Goal: Information Seeking & Learning: Learn about a topic

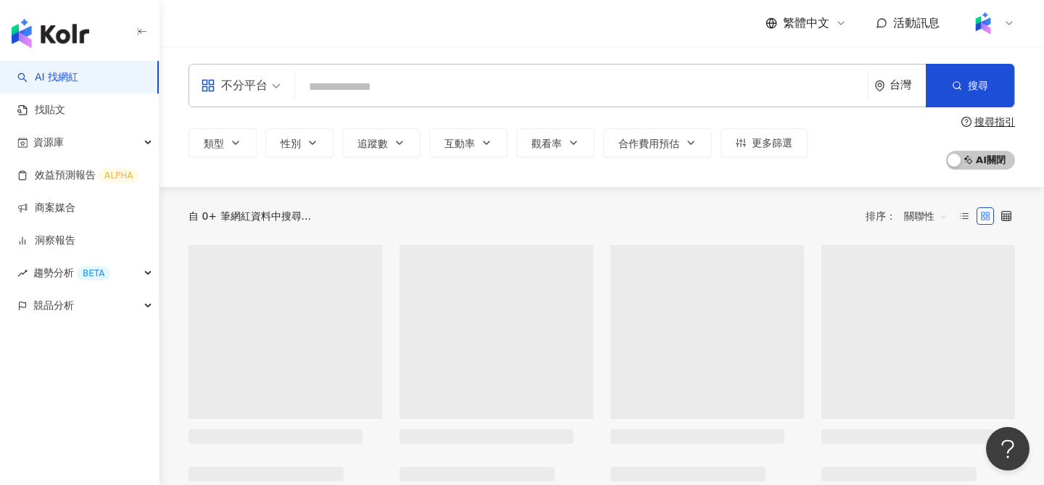
click at [497, 78] on input "search" at bounding box center [581, 87] width 561 height 28
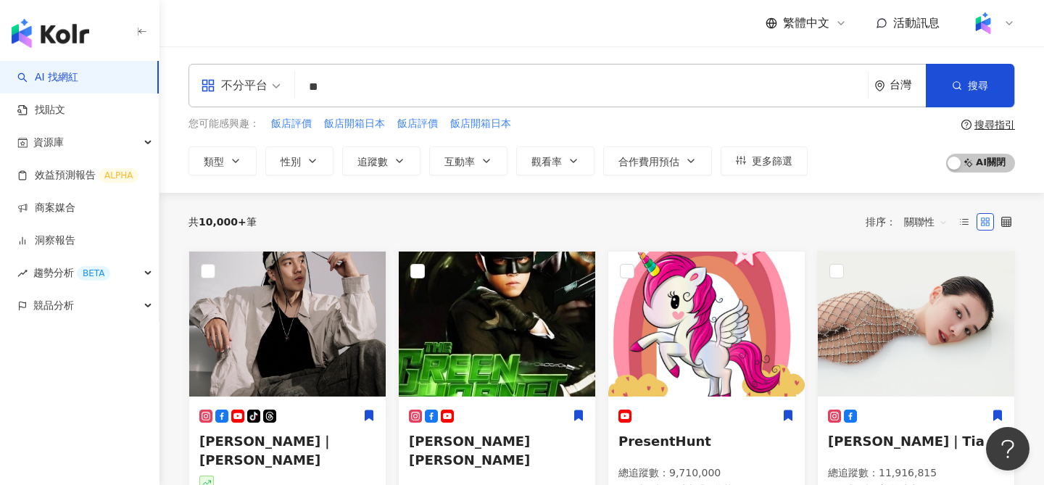
type input "*"
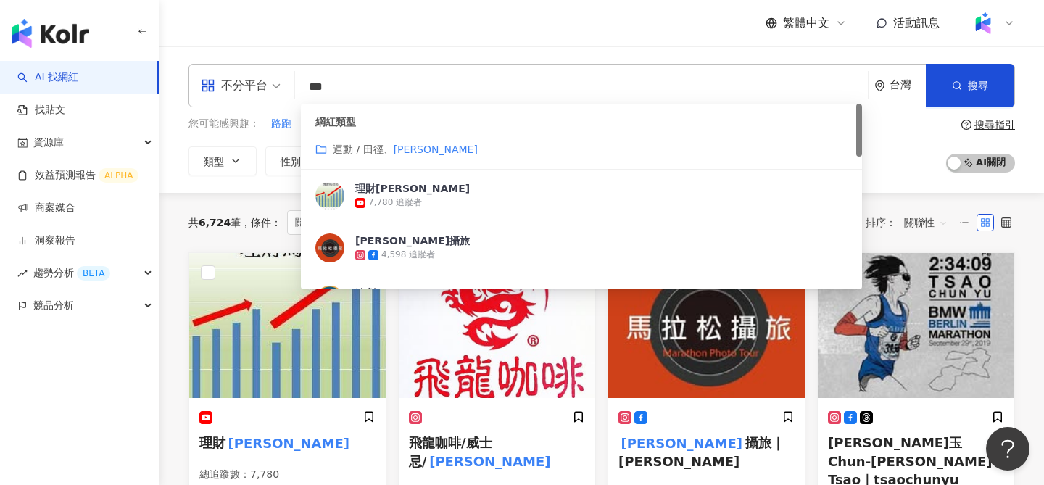
click at [236, 191] on div "不分平台 *** 台灣 搜尋 customizedTag 5d5f0bb2-dea5-44c6-af25-b0368314a069 網紅類型 運動 / 田徑、…" at bounding box center [601, 119] width 884 height 146
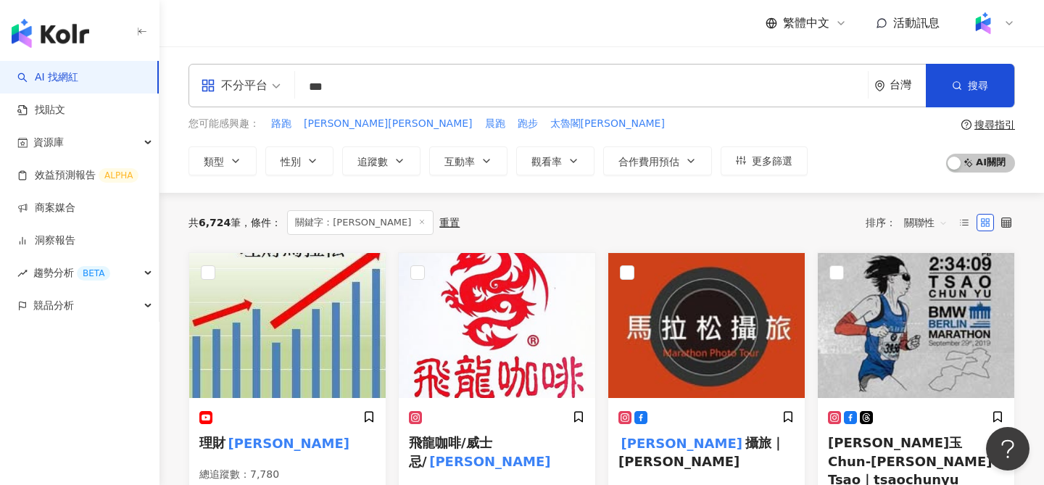
click at [917, 228] on span "關聯性" at bounding box center [925, 222] width 43 height 23
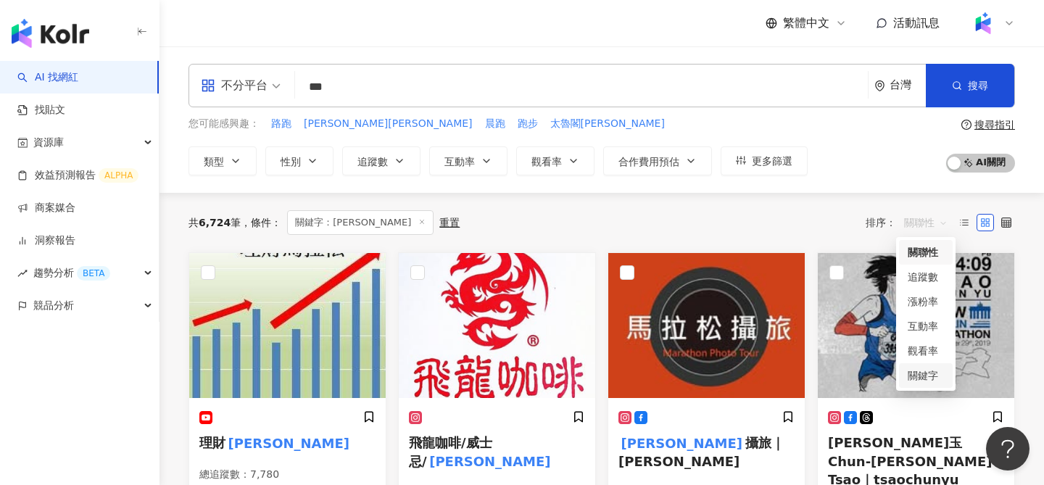
click at [931, 380] on div "關鍵字" at bounding box center [925, 375] width 36 height 16
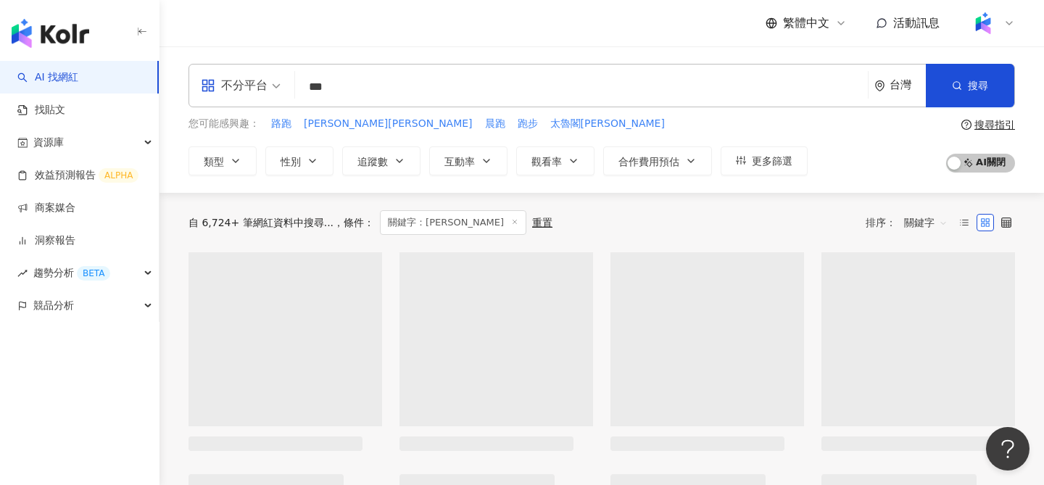
click at [663, 93] on input "***" at bounding box center [581, 87] width 561 height 28
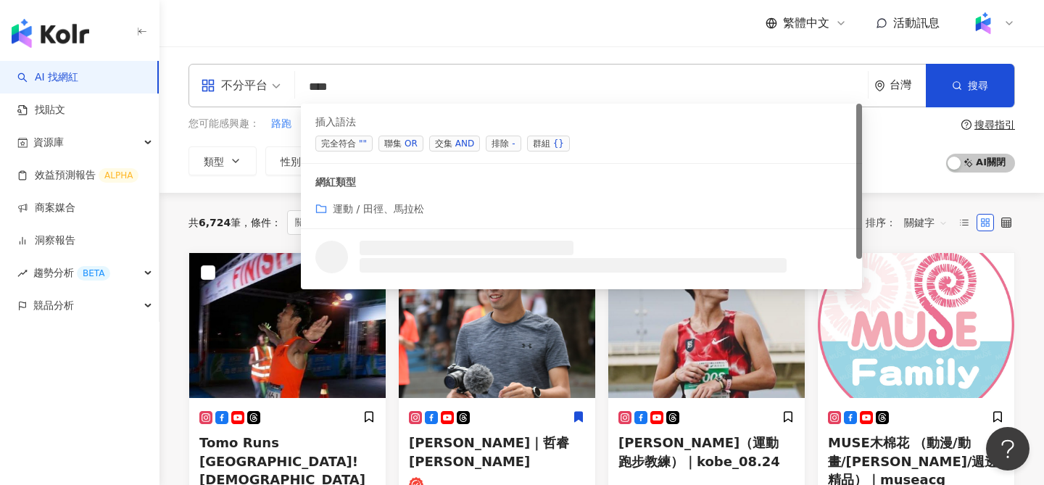
click at [458, 140] on div "AND" at bounding box center [464, 143] width 19 height 14
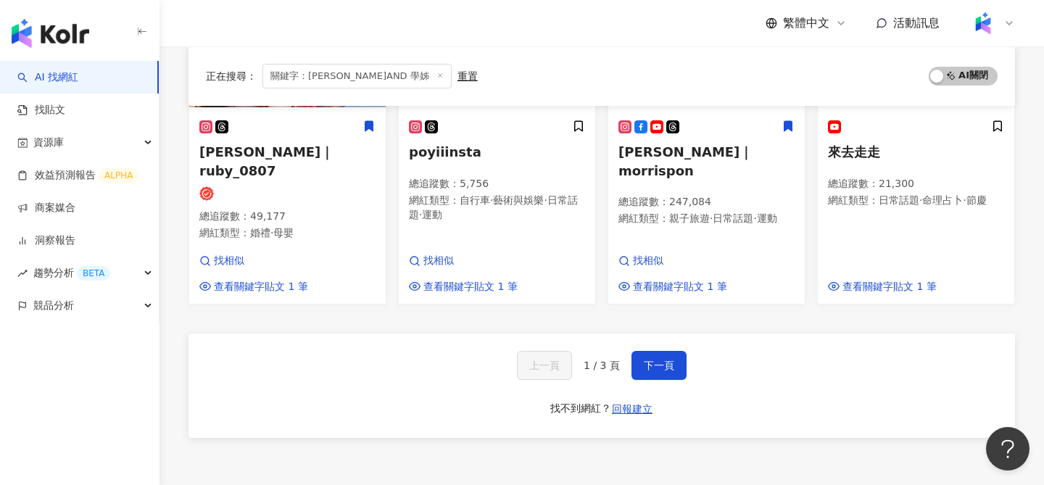
scroll to position [1008, 0]
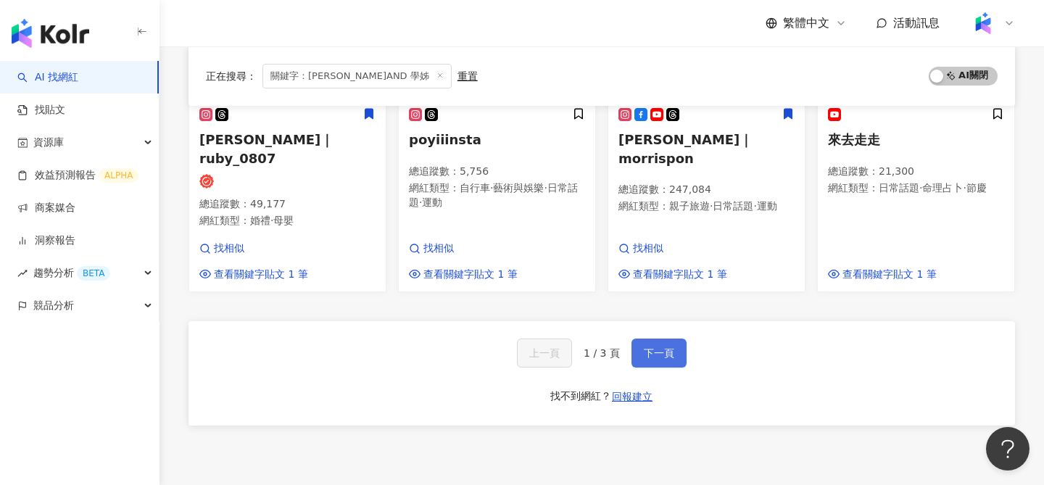
click at [654, 347] on span "下一頁" at bounding box center [659, 353] width 30 height 12
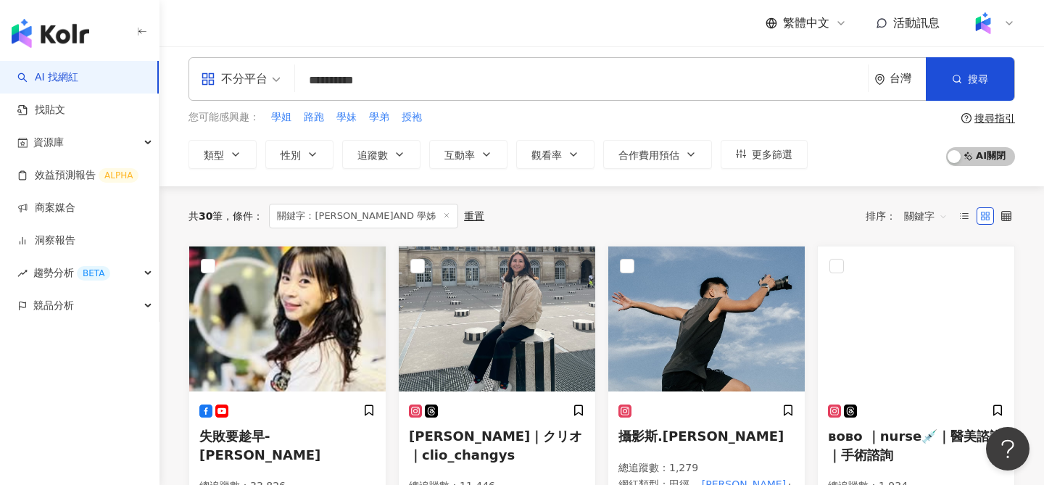
scroll to position [0, 0]
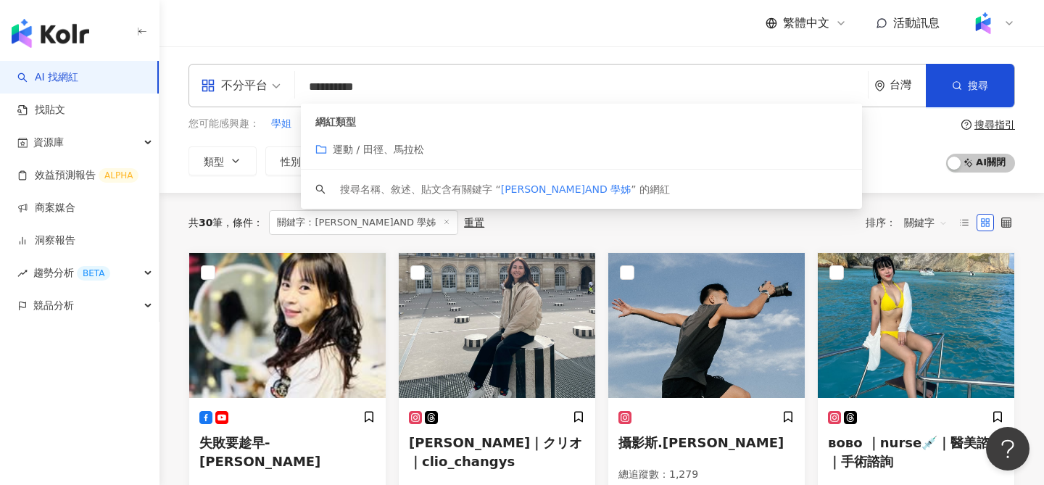
drag, startPoint x: 346, startPoint y: 81, endPoint x: 259, endPoint y: 78, distance: 87.0
click at [259, 78] on div "**********" at bounding box center [601, 85] width 826 height 43
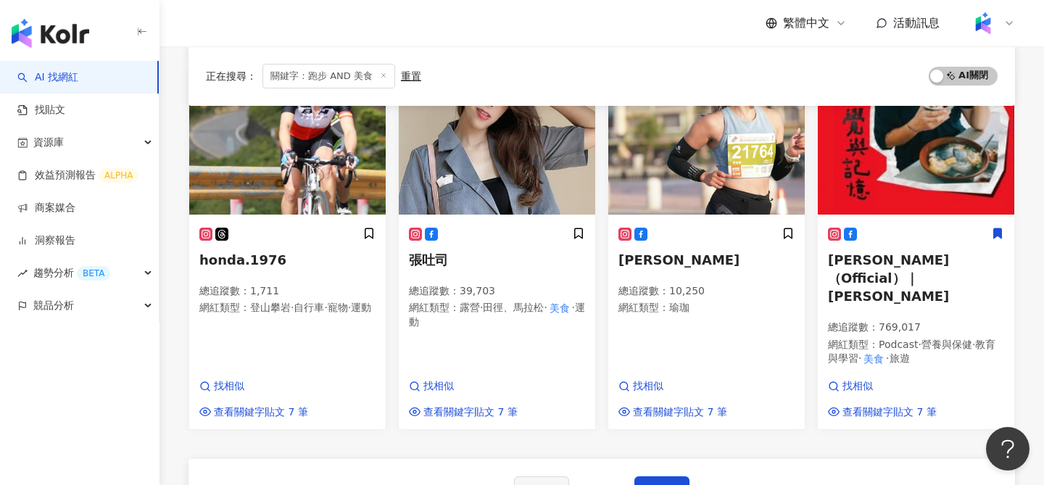
scroll to position [954, 0]
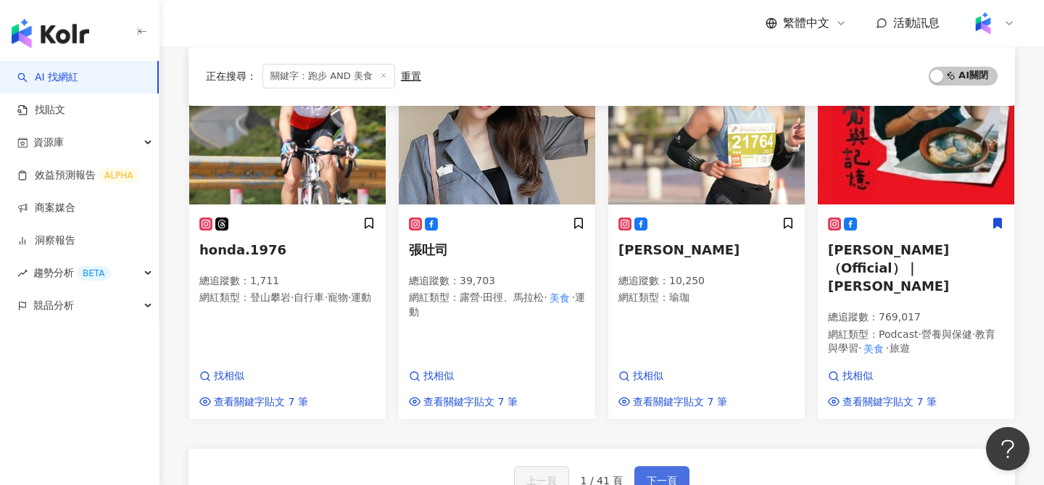
click at [647, 466] on button "下一頁" at bounding box center [661, 480] width 55 height 29
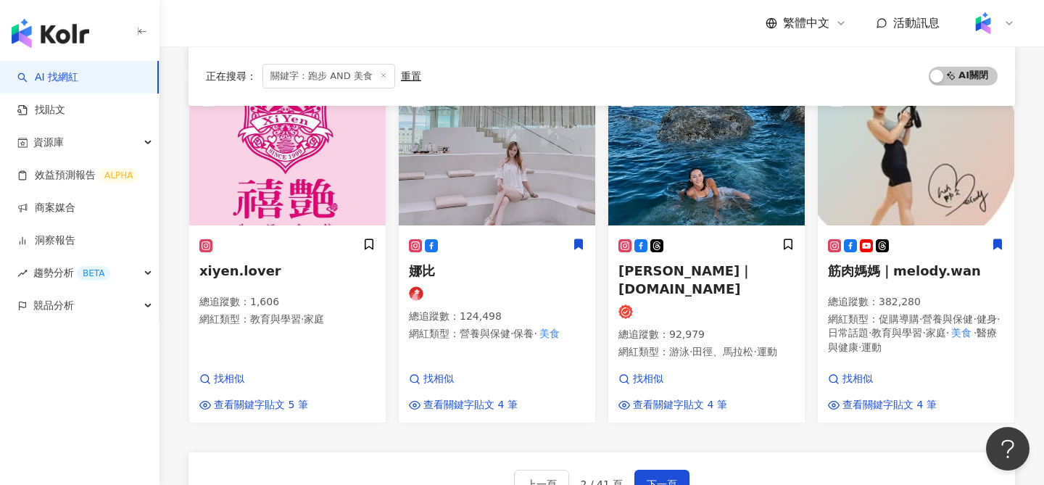
scroll to position [915, 0]
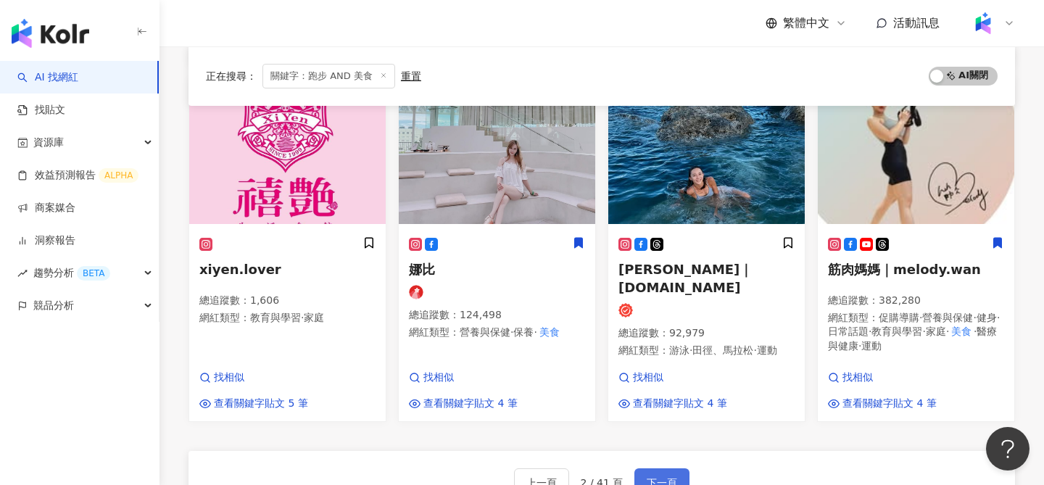
click at [667, 468] on button "下一頁" at bounding box center [661, 482] width 55 height 29
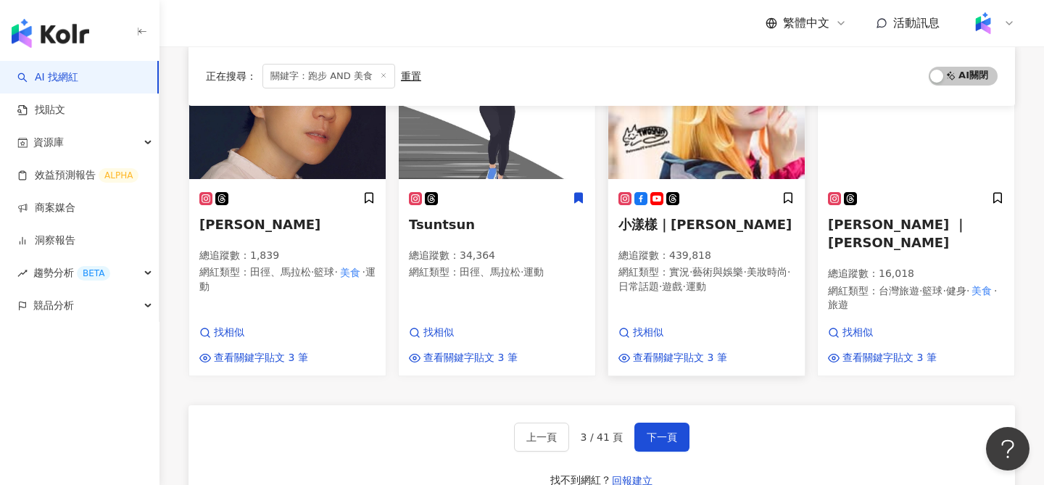
scroll to position [1159, 0]
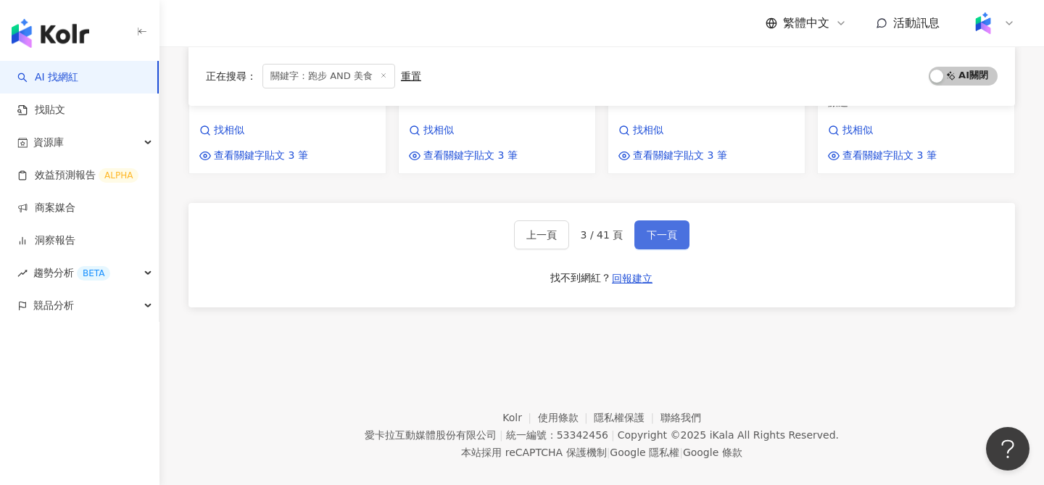
click at [670, 229] on span "下一頁" at bounding box center [661, 235] width 30 height 12
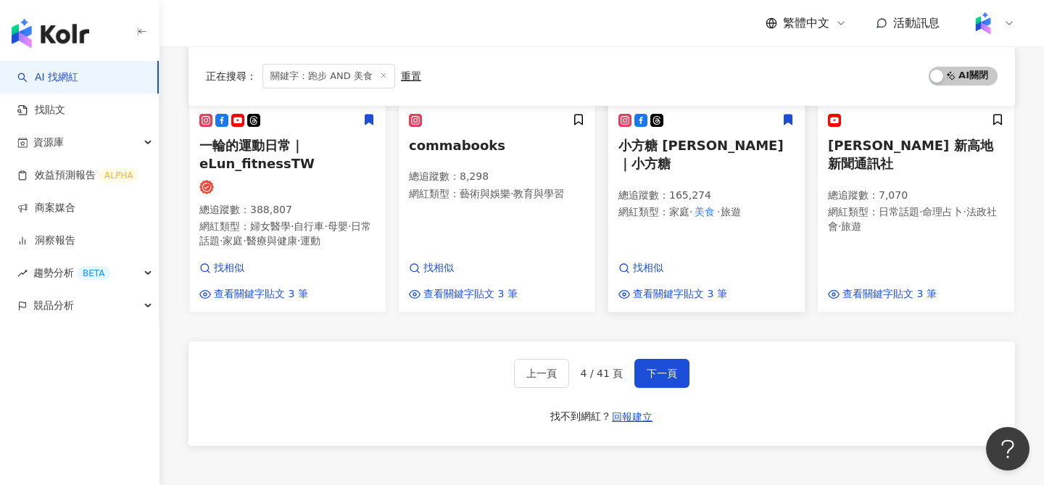
scroll to position [1166, 0]
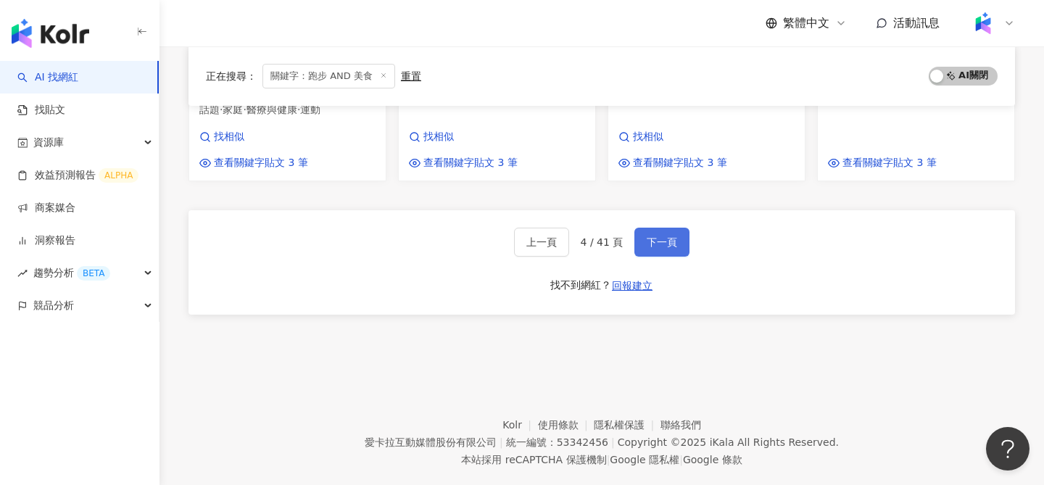
click at [673, 236] on span "下一頁" at bounding box center [661, 242] width 30 height 12
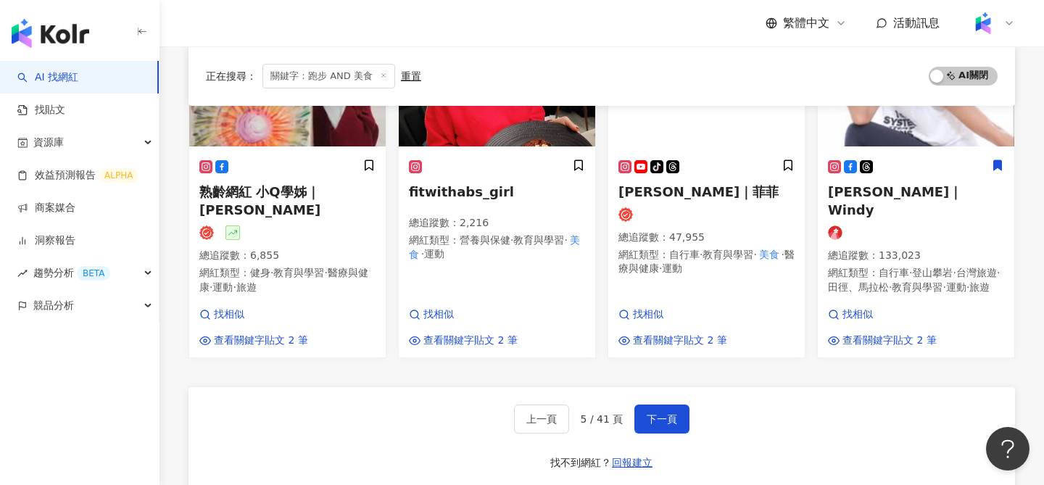
scroll to position [1136, 0]
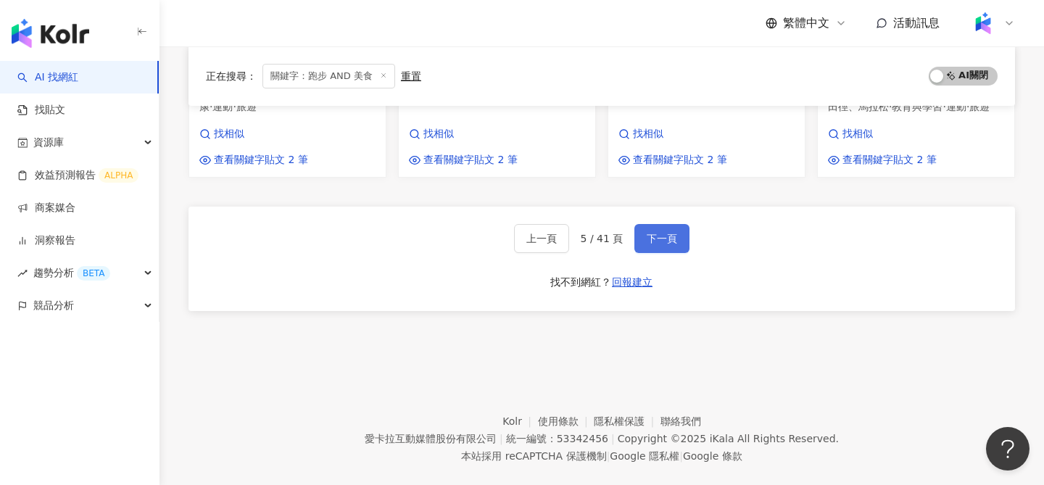
click at [670, 233] on span "下一頁" at bounding box center [661, 239] width 30 height 12
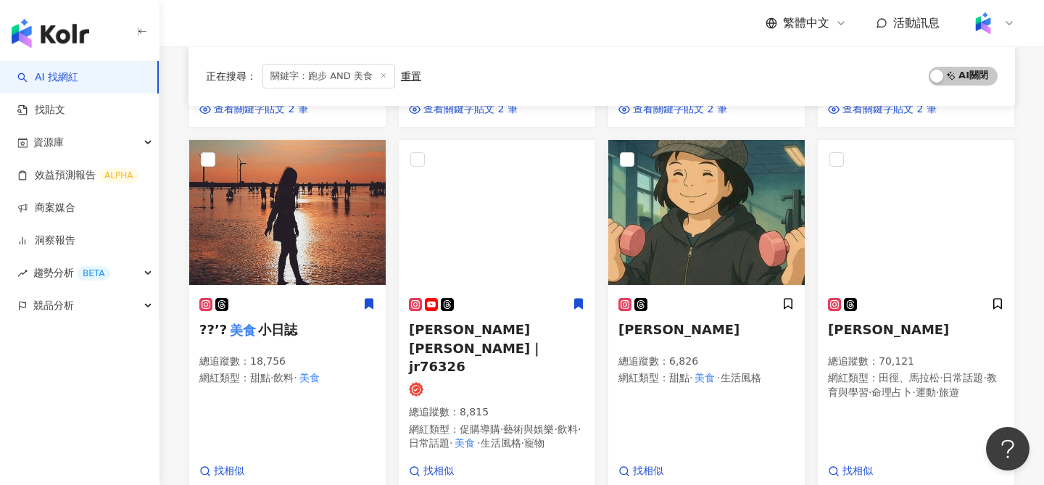
scroll to position [873, 0]
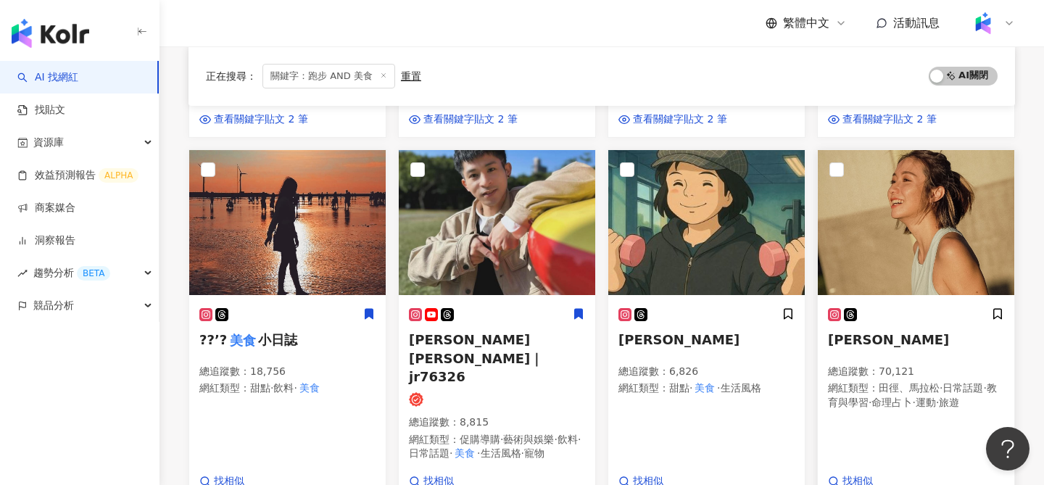
click at [922, 238] on img at bounding box center [915, 222] width 196 height 145
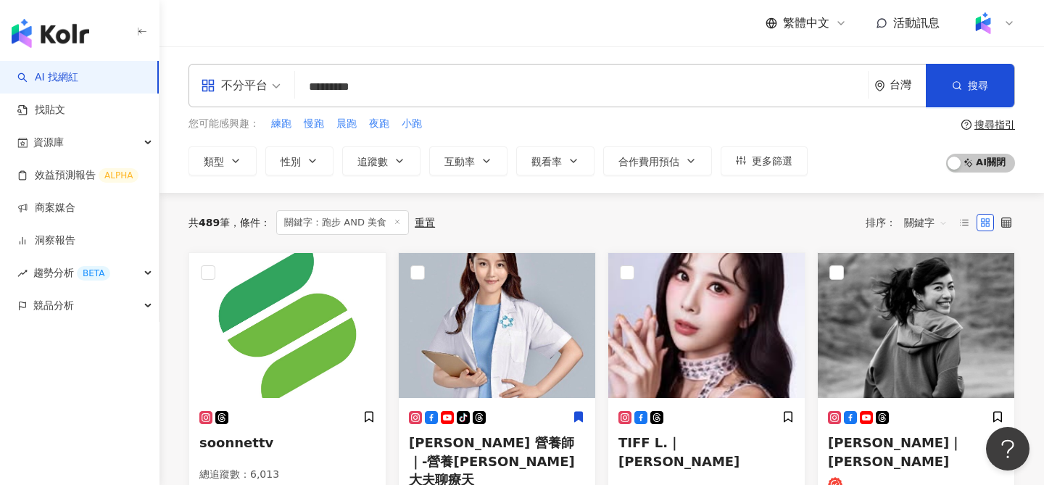
click at [457, 96] on input "*********" at bounding box center [581, 87] width 561 height 28
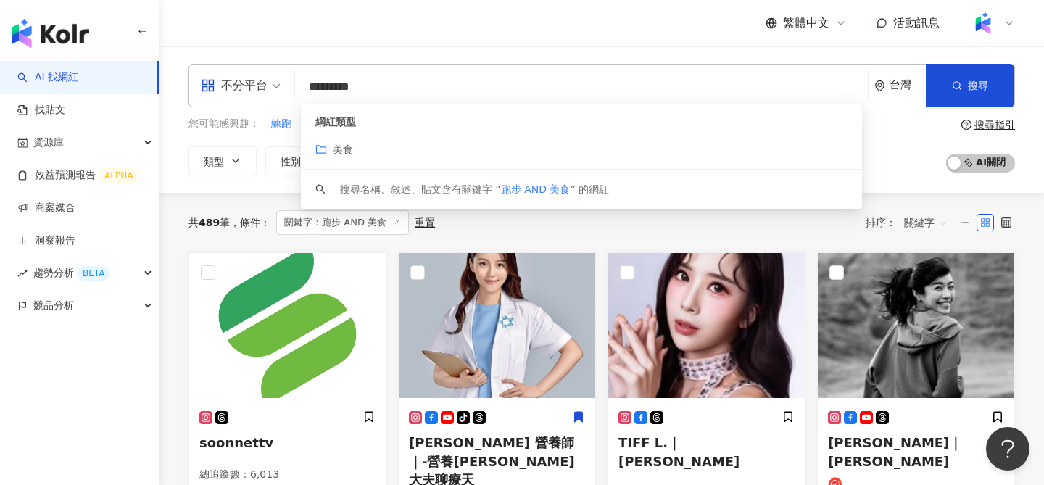
click at [457, 94] on input "*********" at bounding box center [581, 87] width 561 height 28
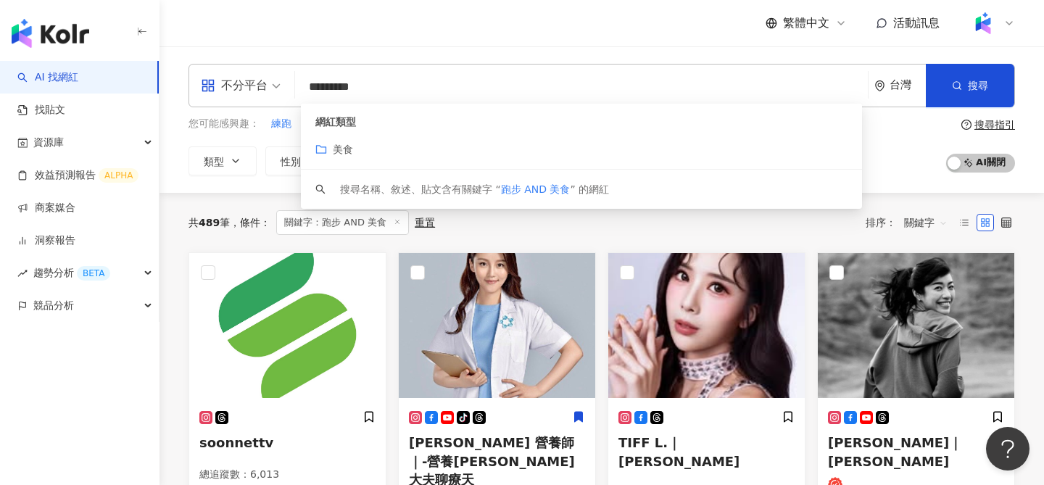
click at [457, 94] on input "*********" at bounding box center [581, 87] width 561 height 28
paste input "**********"
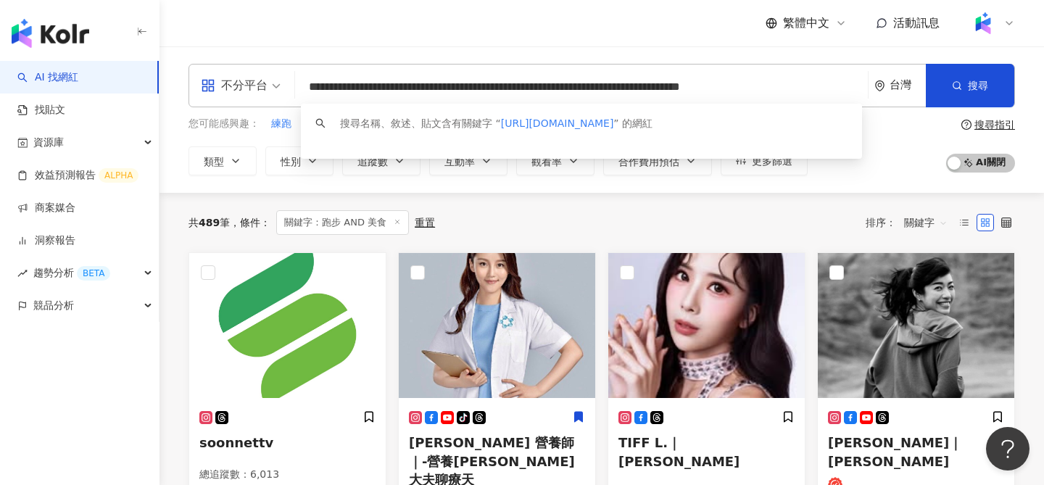
scroll to position [0, 1]
drag, startPoint x: 517, startPoint y: 86, endPoint x: 863, endPoint y: 165, distance: 355.3
click at [863, 165] on div "**********" at bounding box center [601, 120] width 884 height 112
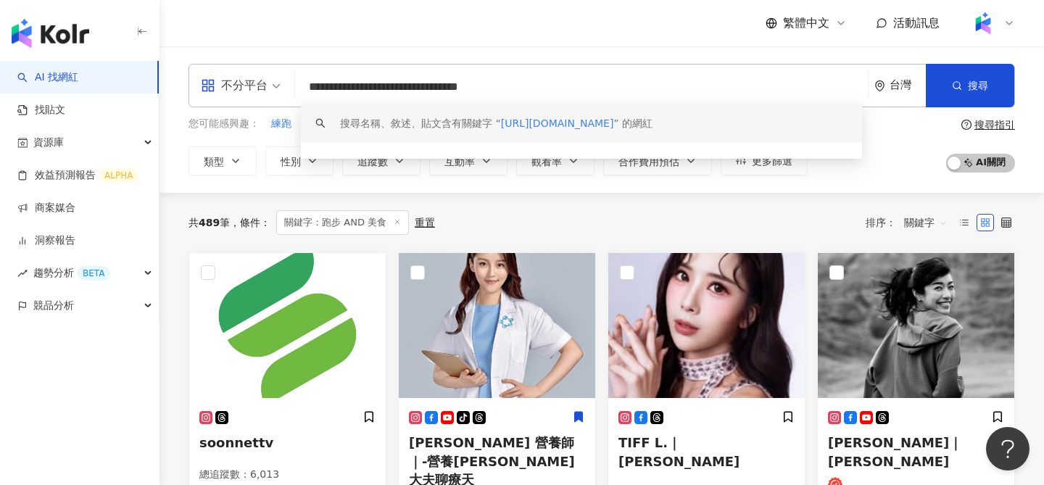
scroll to position [0, 0]
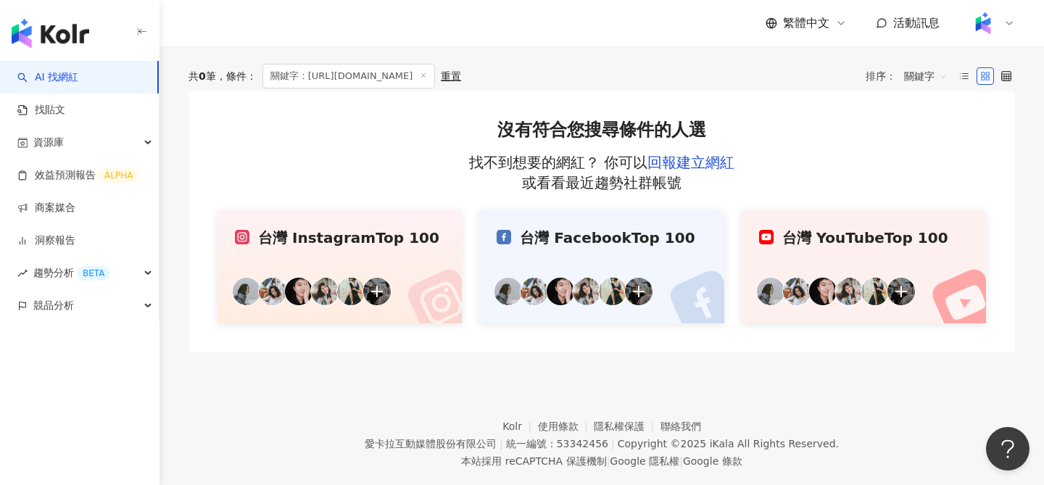
scroll to position [219, 0]
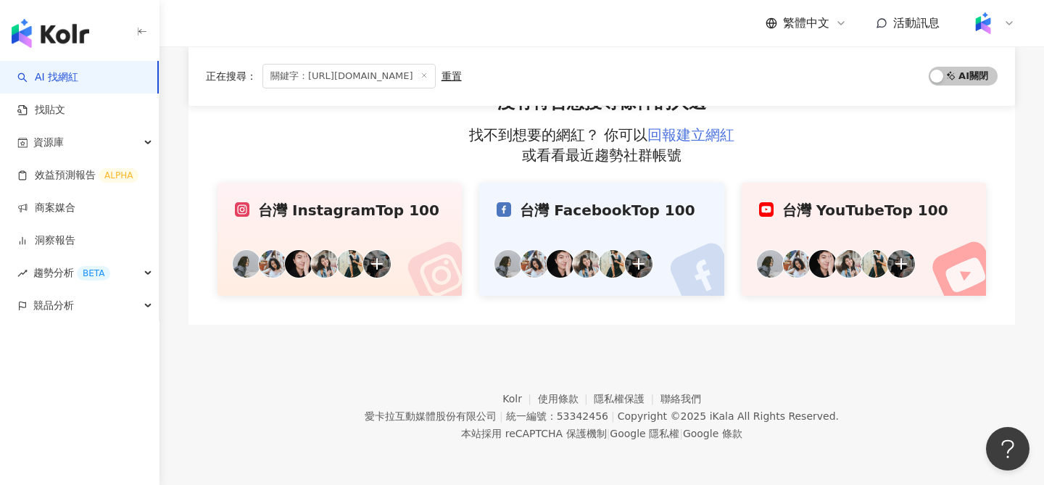
type input "**********"
click at [677, 130] on link "回報建立網紅" at bounding box center [690, 134] width 87 height 17
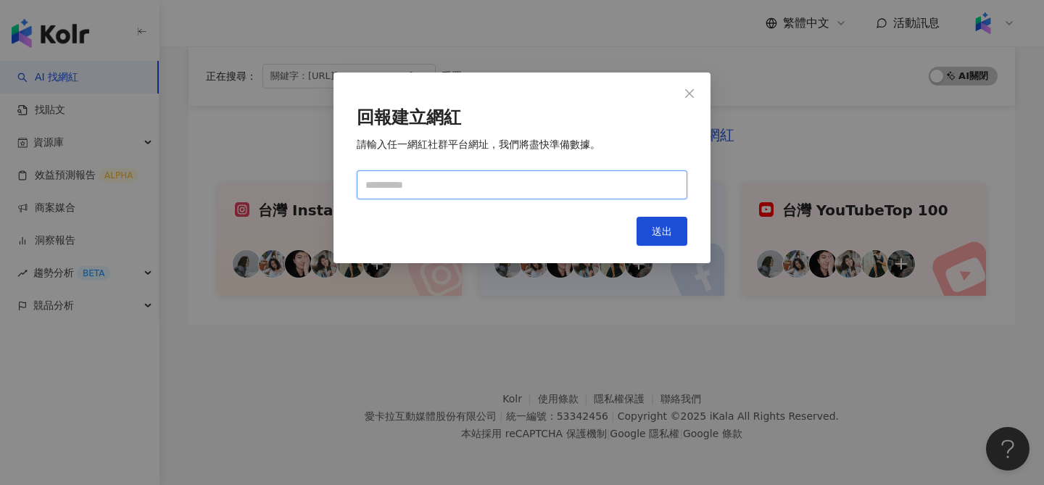
click at [390, 170] on input "text" at bounding box center [522, 184] width 330 height 29
paste input "**********"
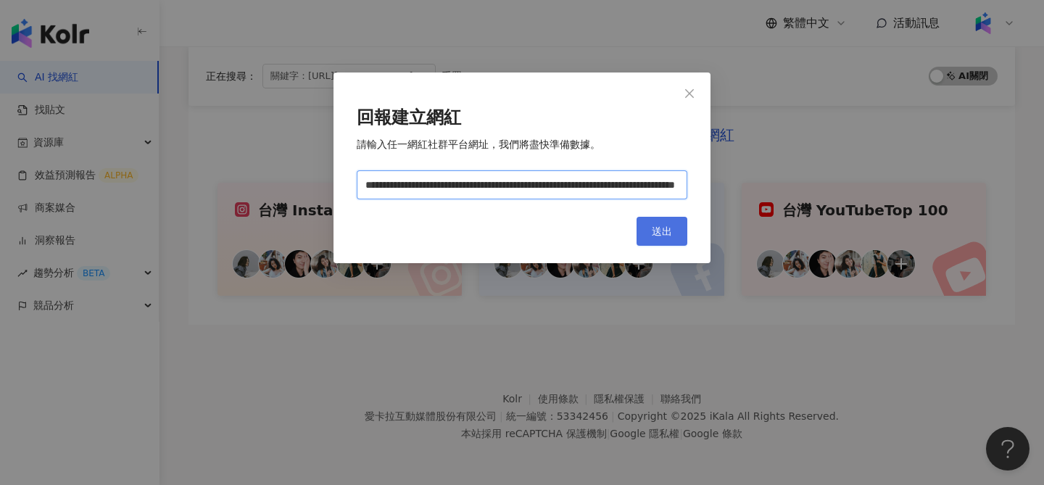
drag, startPoint x: 385, startPoint y: 181, endPoint x: 672, endPoint y: 224, distance: 290.1
click at [660, 238] on div "**********" at bounding box center [521, 167] width 377 height 191
type input "**********"
click at [583, 181] on input "**********" at bounding box center [522, 184] width 330 height 29
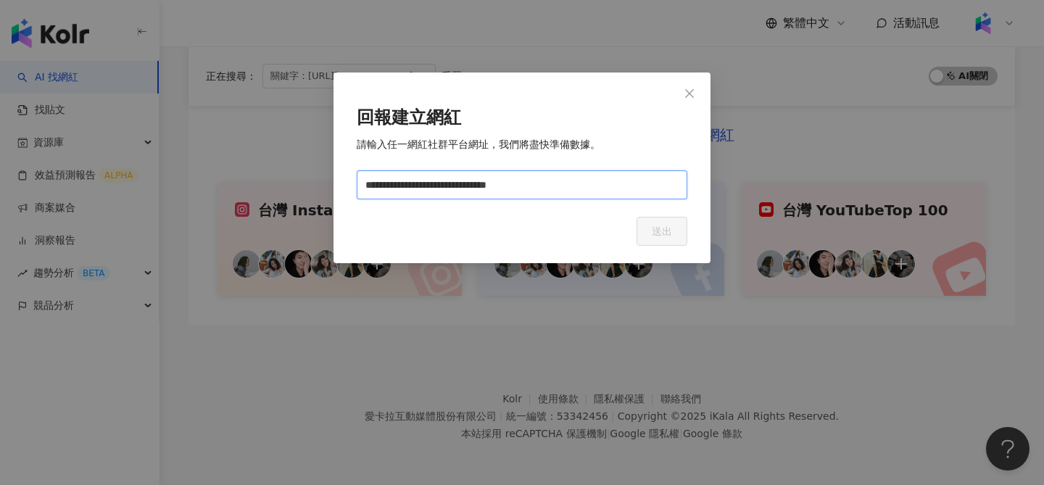
click at [559, 187] on input "**********" at bounding box center [522, 184] width 330 height 29
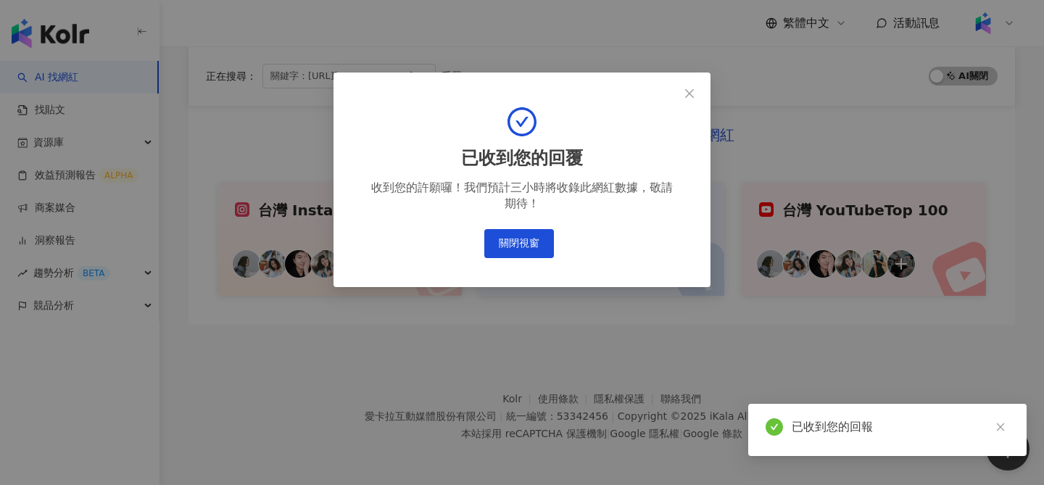
click at [457, 180] on div "已收到您的回覆 收到您的許願囉！我們預計三小時將收錄此網紅數據，敬請期待！ 關閉視窗" at bounding box center [522, 183] width 330 height 174
click at [501, 242] on button "關閉視窗" at bounding box center [519, 243] width 70 height 29
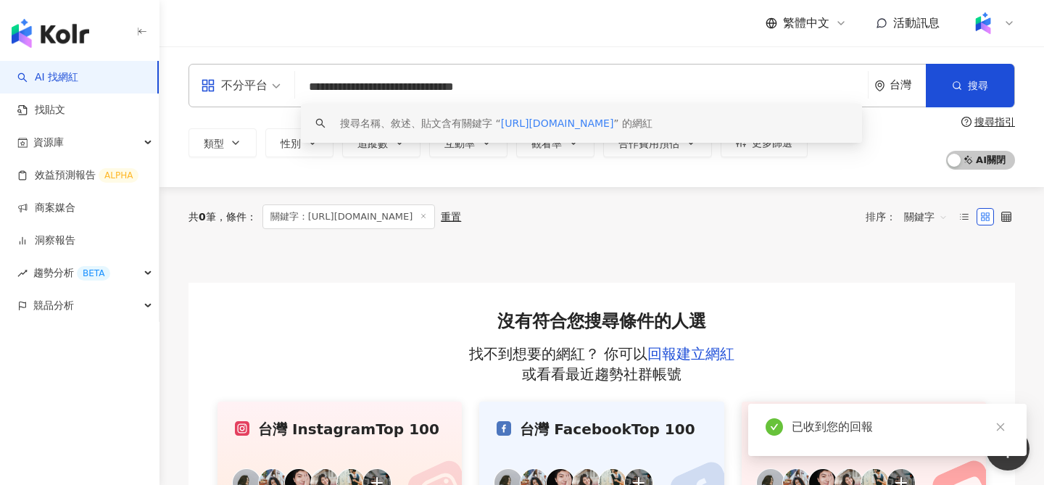
click at [412, 78] on input "**********" at bounding box center [581, 87] width 561 height 28
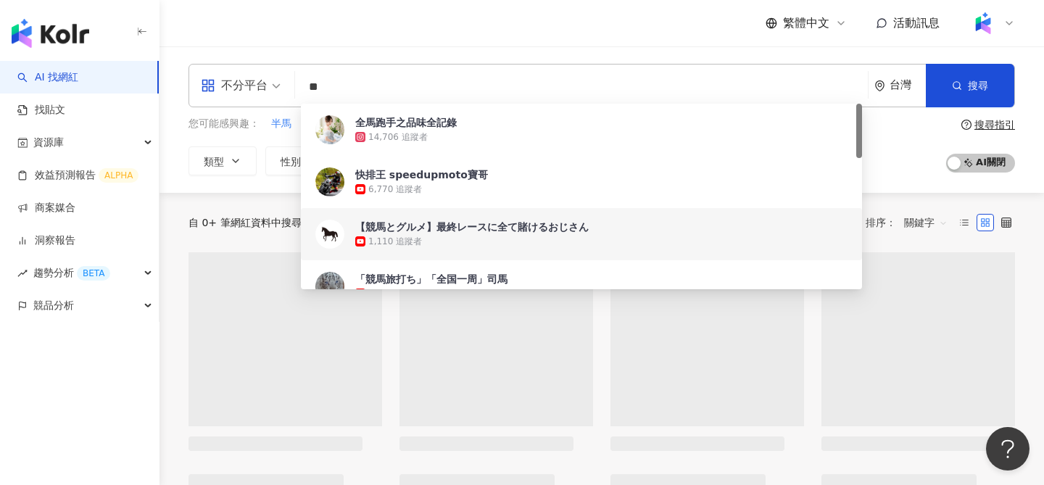
type input "**"
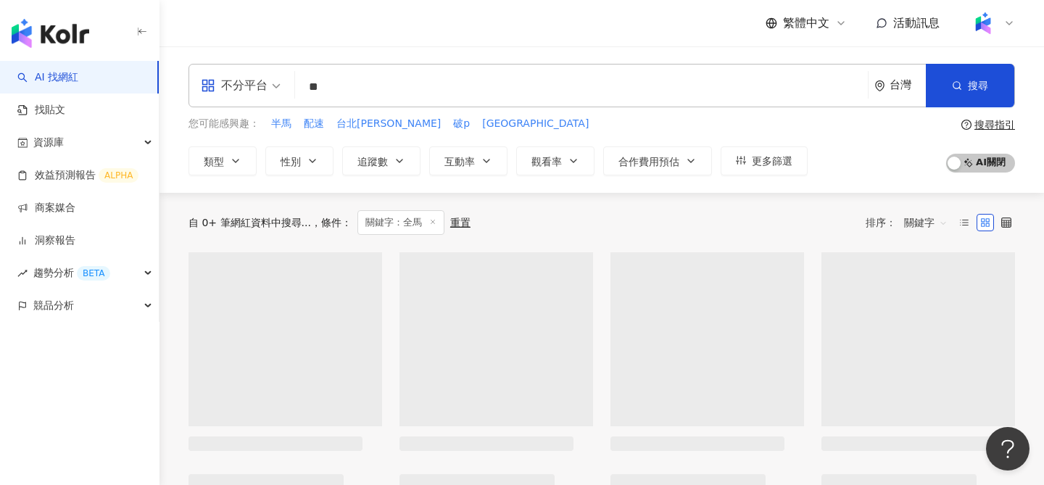
click at [903, 184] on div "不分平台 ** 台灣 搜尋 96b36bfd-57f7-41b9-b684-893165002a71 https://www.youtube.com/chan…" at bounding box center [601, 119] width 884 height 146
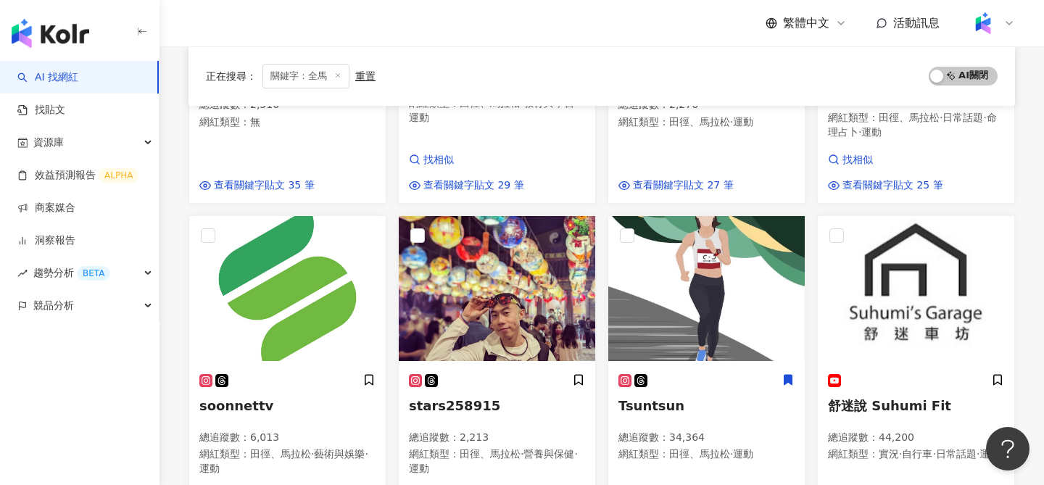
scroll to position [826, 0]
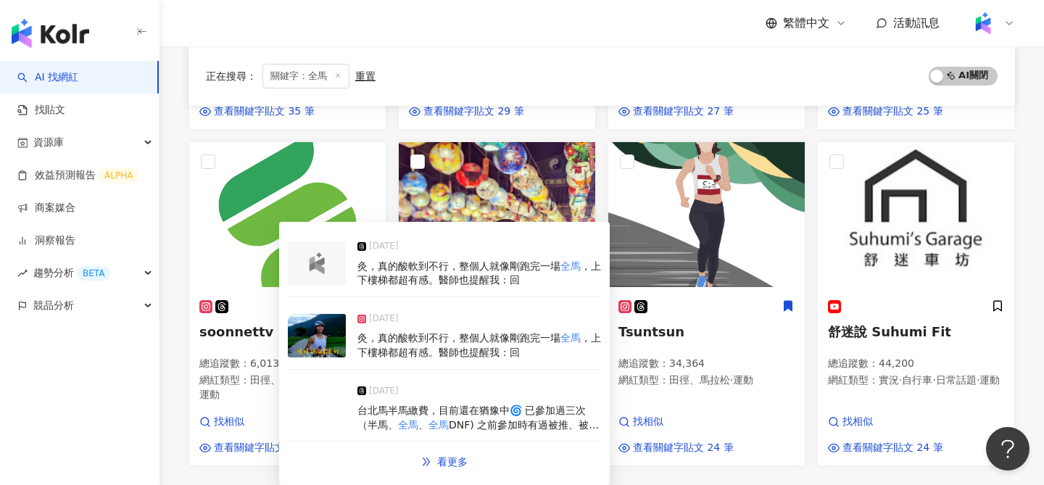
click at [317, 346] on img at bounding box center [317, 335] width 58 height 43
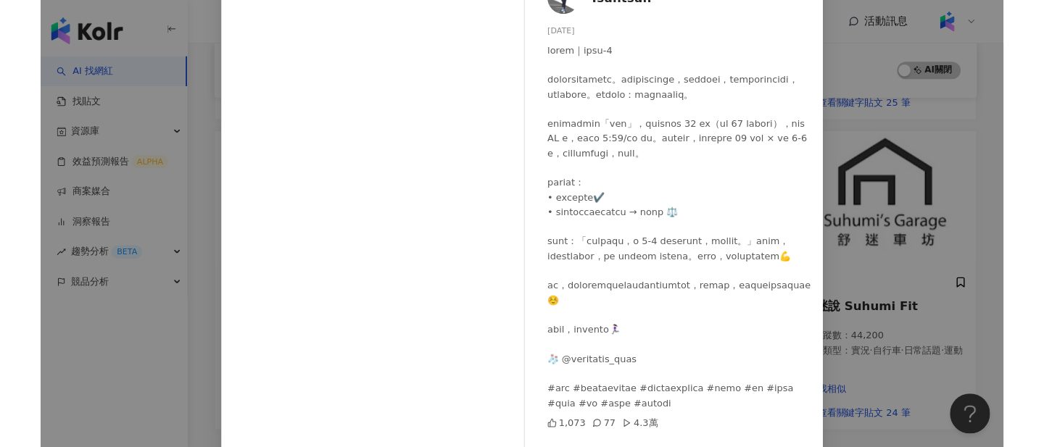
scroll to position [165, 0]
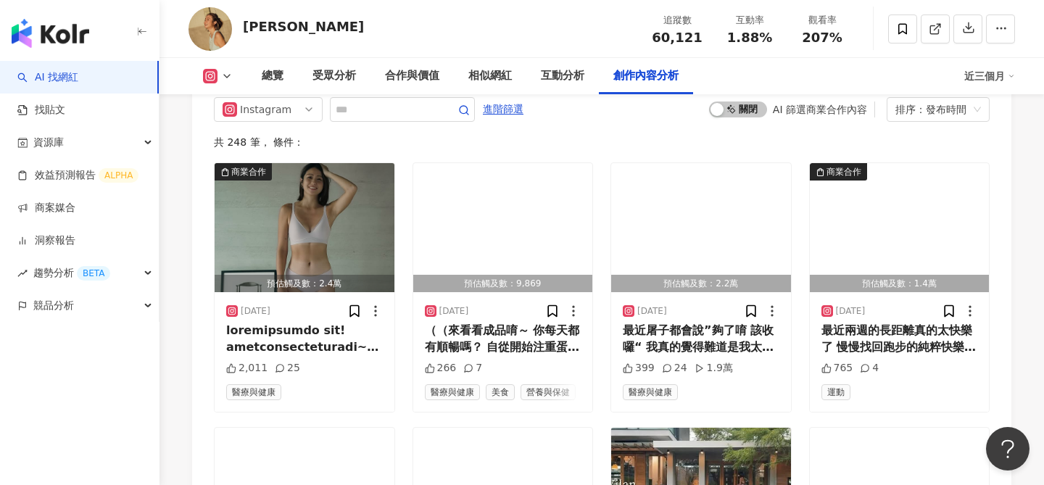
scroll to position [4537, 0]
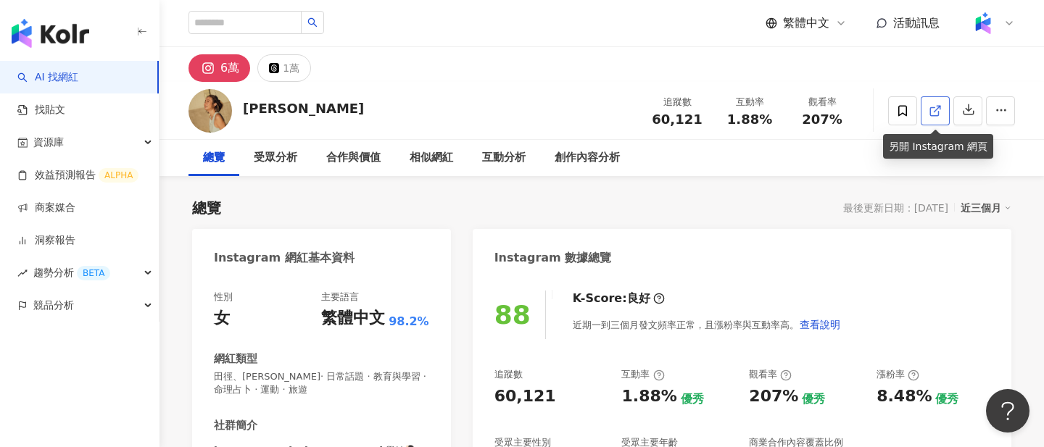
click at [936, 115] on icon at bounding box center [934, 111] width 8 height 8
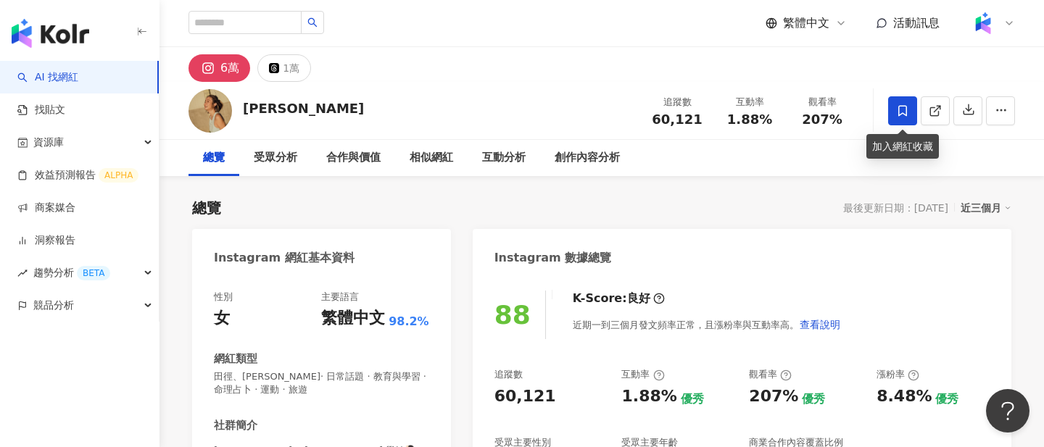
click at [904, 117] on span at bounding box center [902, 110] width 29 height 29
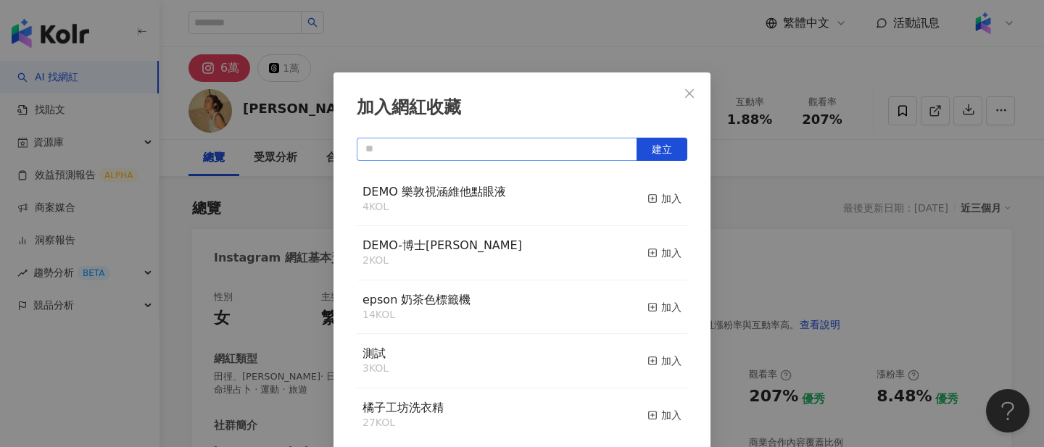
scroll to position [3, 0]
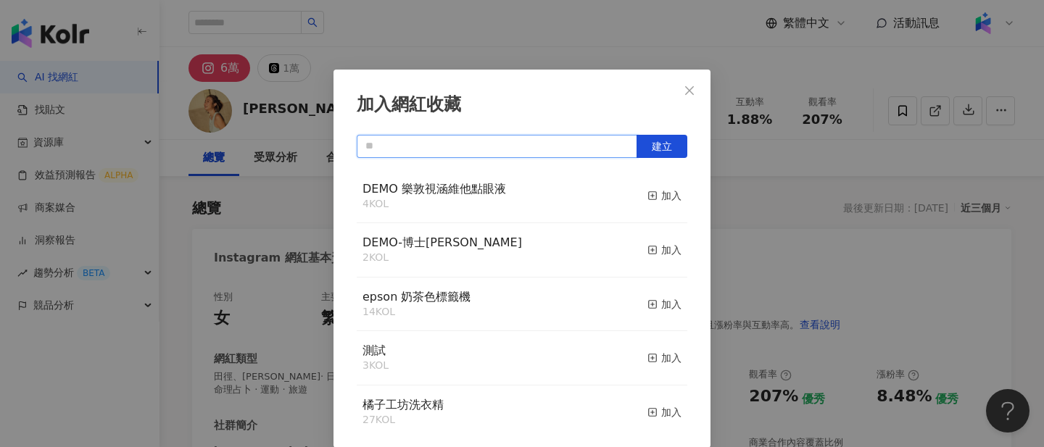
click at [480, 143] on input "text" at bounding box center [497, 146] width 280 height 23
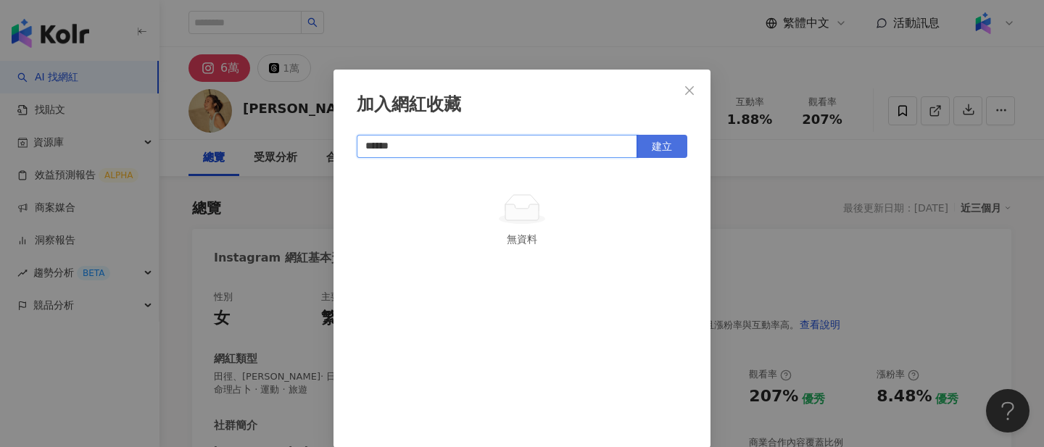
click at [678, 148] on button "建立" at bounding box center [661, 146] width 51 height 23
type input "******"
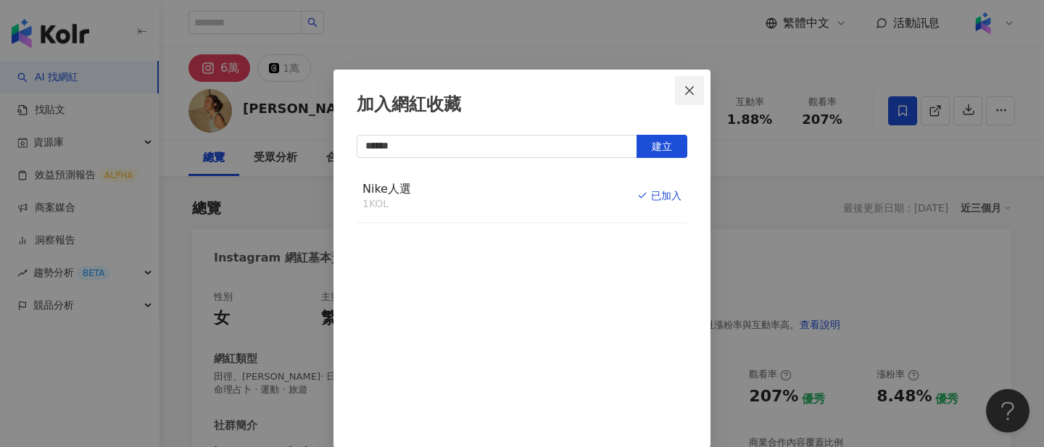
click at [682, 92] on span "Close" at bounding box center [689, 91] width 29 height 12
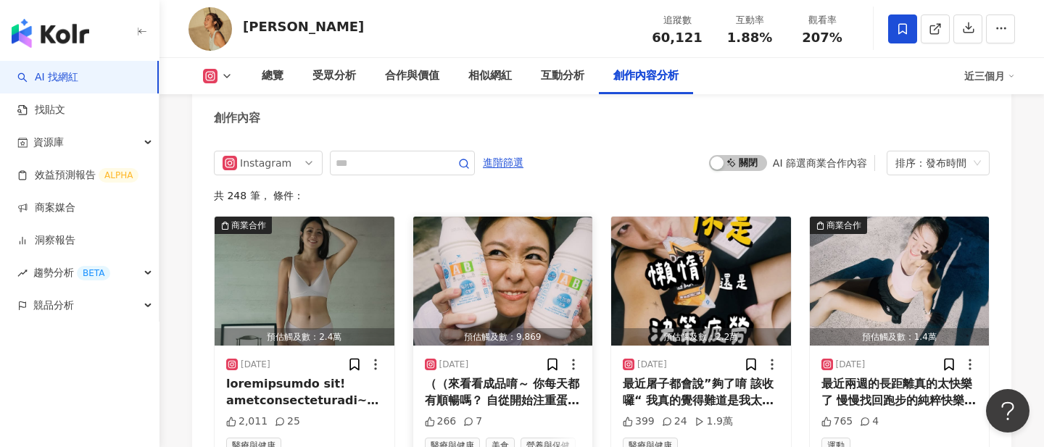
scroll to position [4540, 0]
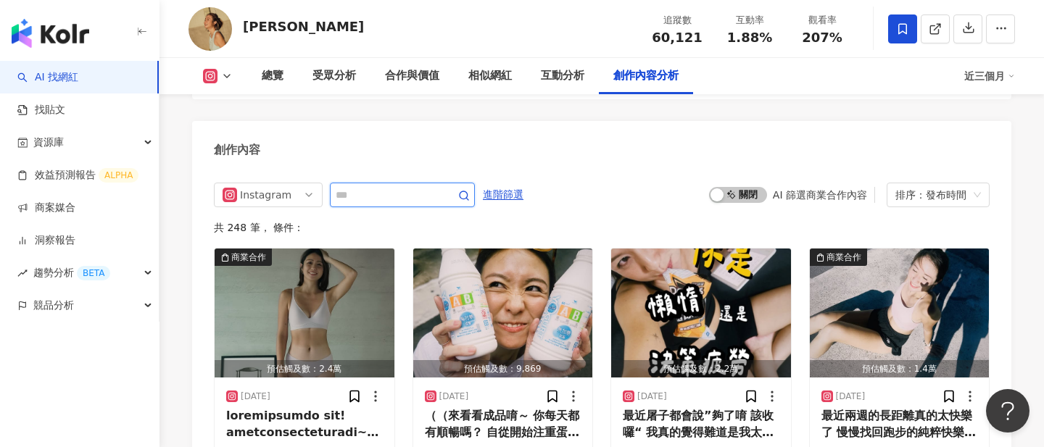
click at [414, 186] on input "text" at bounding box center [386, 194] width 101 height 17
type input "**"
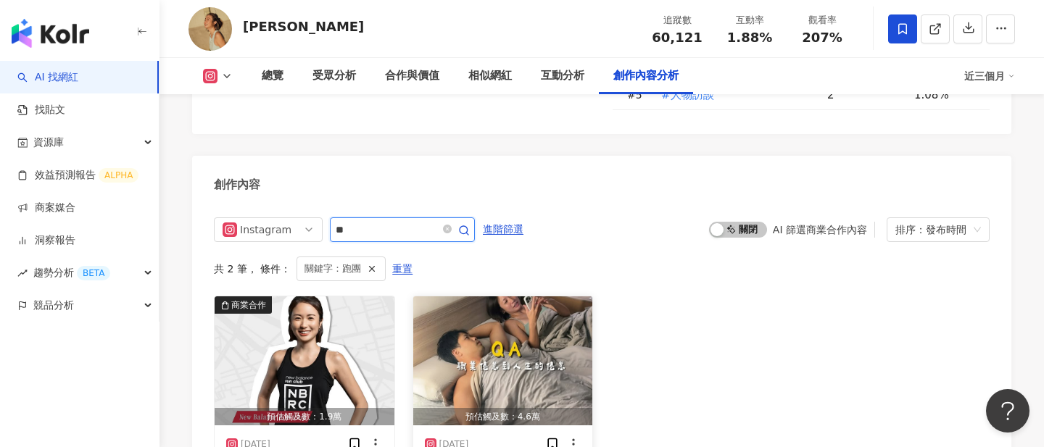
scroll to position [4507, 0]
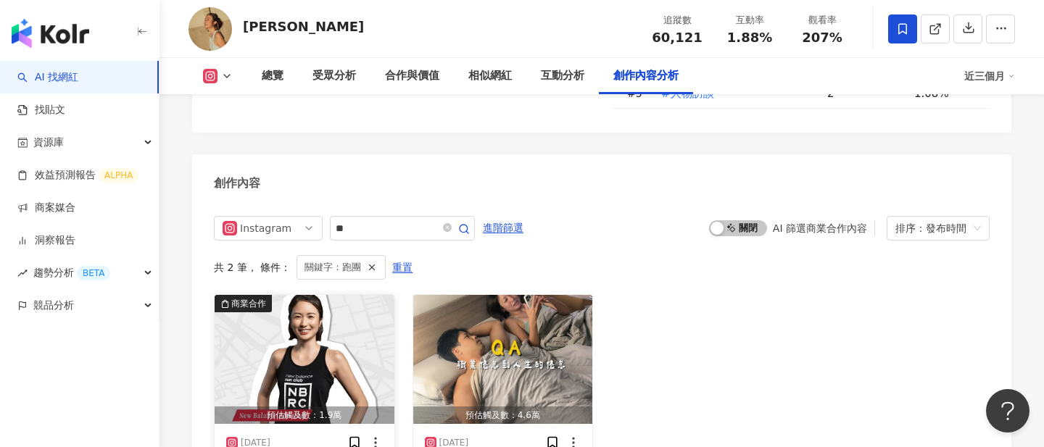
click at [349, 295] on img "button" at bounding box center [305, 359] width 180 height 129
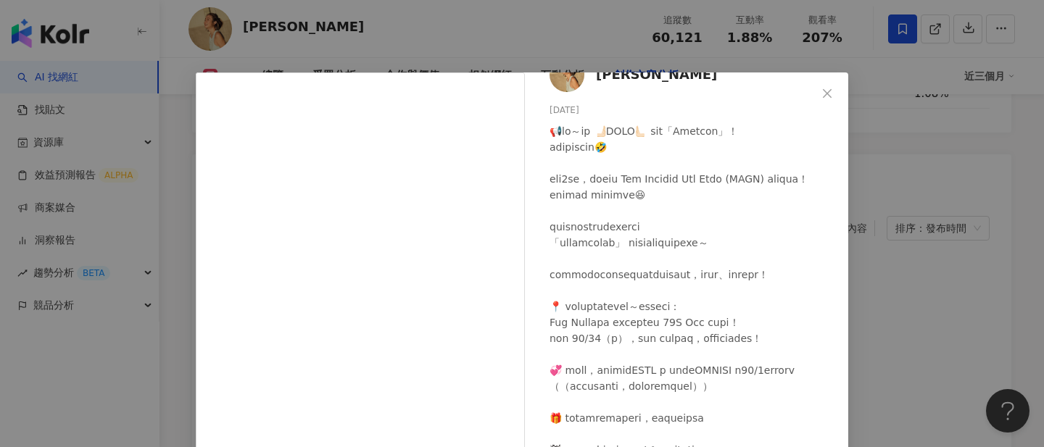
scroll to position [0, 0]
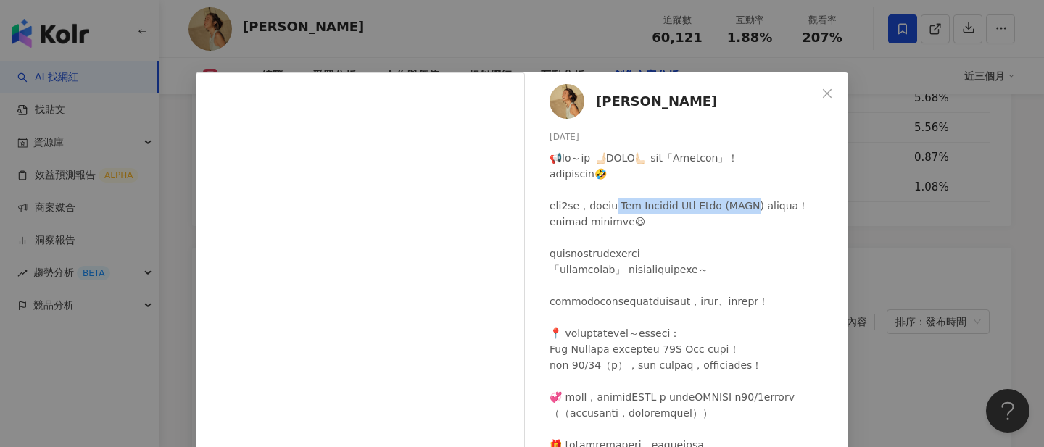
drag, startPoint x: 667, startPoint y: 201, endPoint x: 811, endPoint y: 201, distance: 144.2
click at [812, 201] on div at bounding box center [692, 373] width 287 height 446
click at [657, 210] on div at bounding box center [692, 373] width 287 height 446
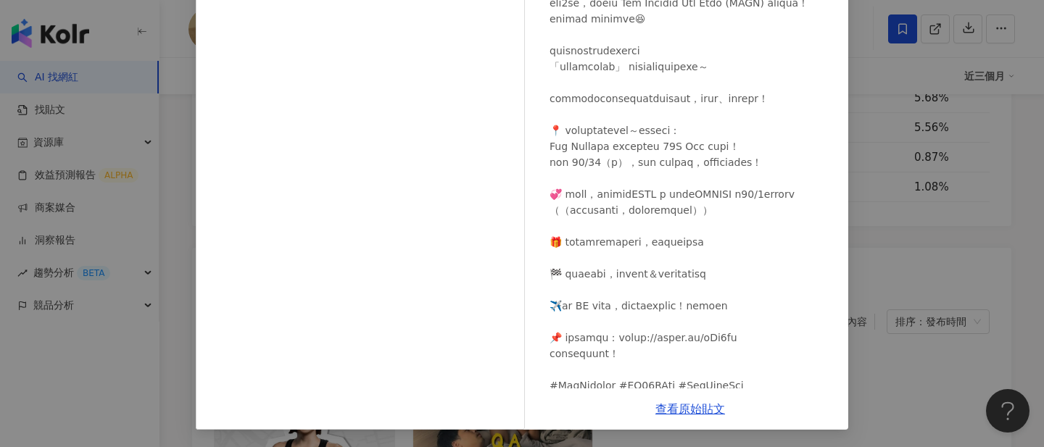
scroll to position [201, 0]
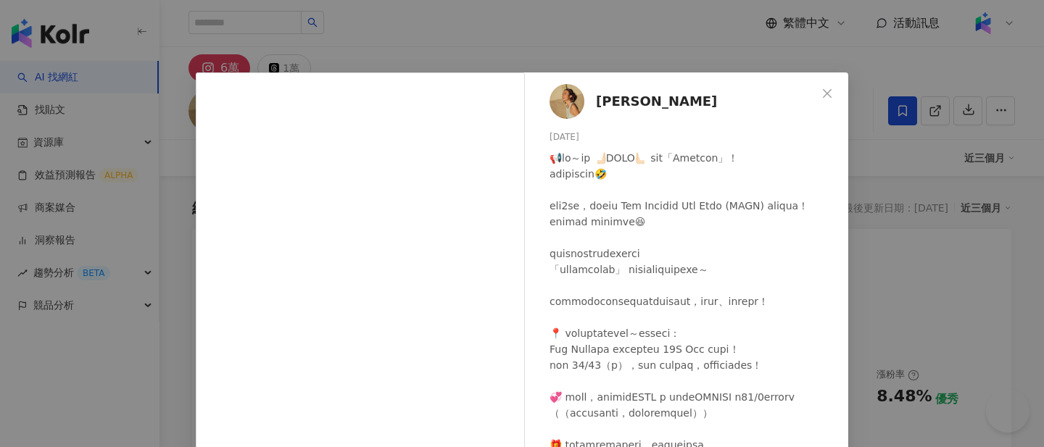
scroll to position [4413, 0]
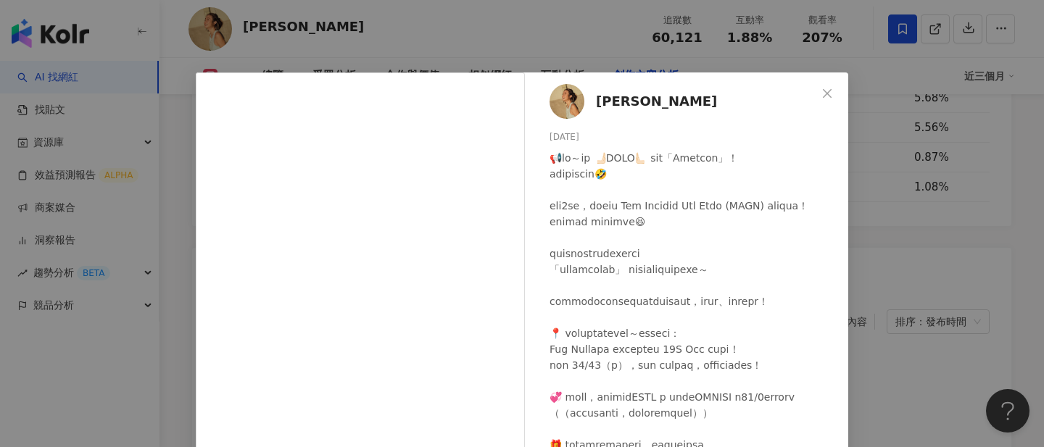
click at [935, 250] on div "Hsieh ting hsuan [DATE] 1,465 39 查看原始貼文" at bounding box center [522, 223] width 1044 height 447
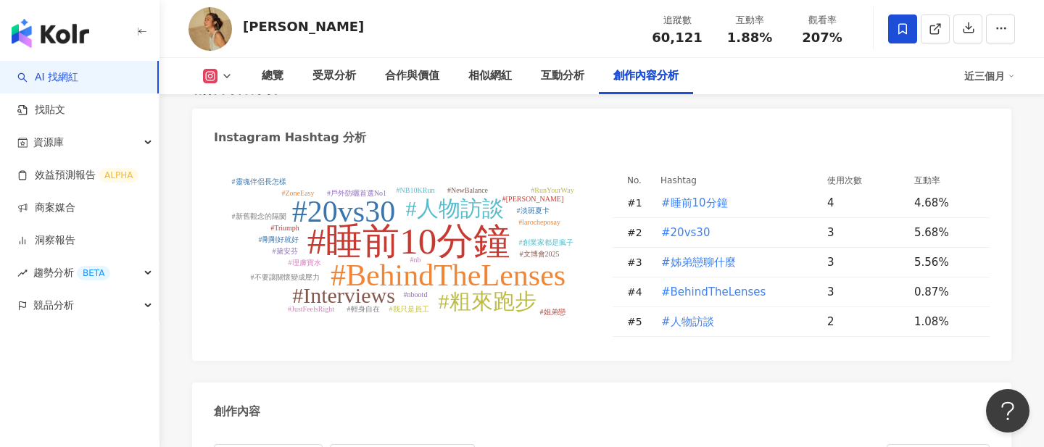
scroll to position [4207, 0]
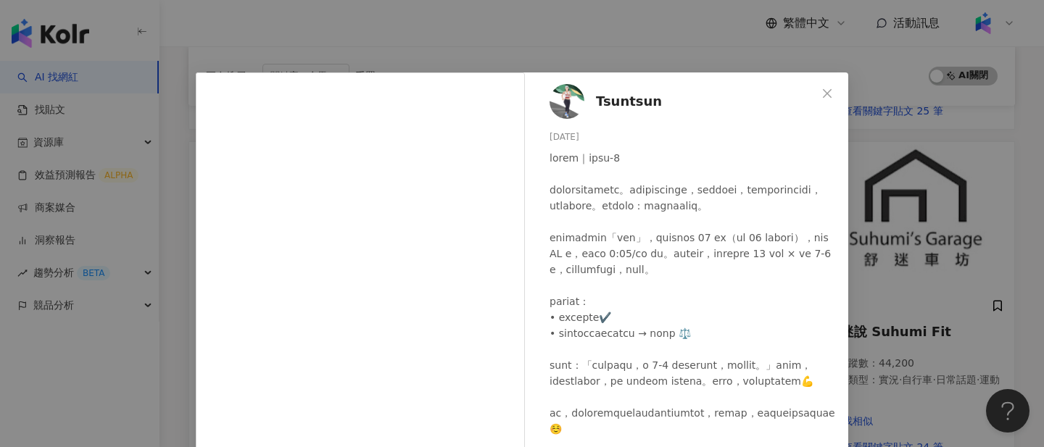
click at [591, 54] on div "Tsuntsun 2025/8/26 1,073 77 4.3萬 查看原始貼文" at bounding box center [522, 223] width 1044 height 447
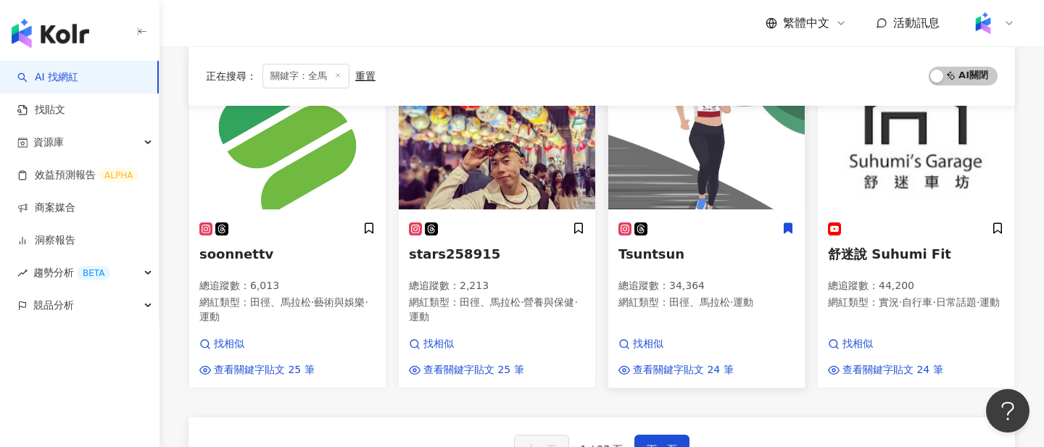
scroll to position [923, 0]
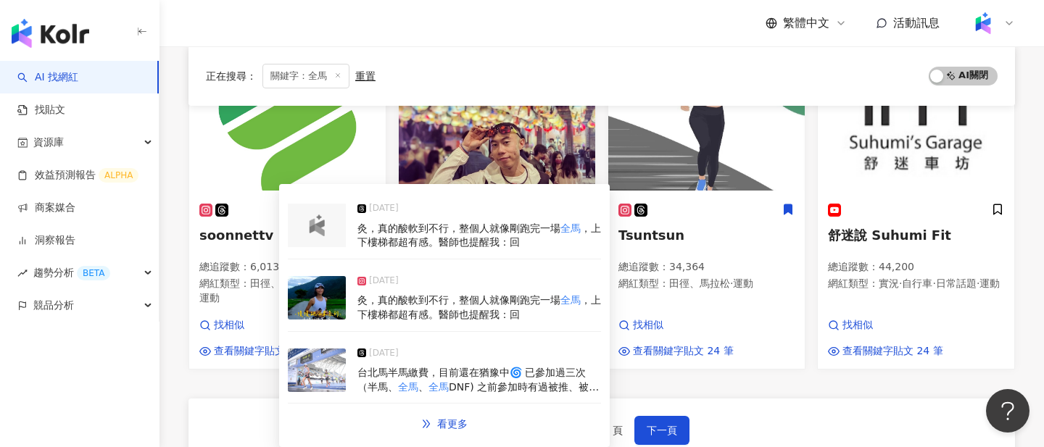
click at [318, 291] on img at bounding box center [317, 297] width 58 height 43
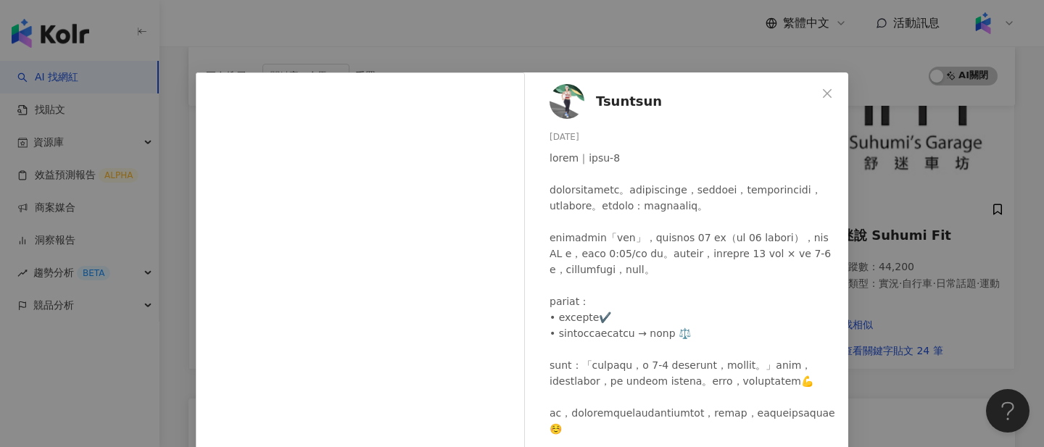
click at [628, 106] on span "Tsuntsun" at bounding box center [629, 101] width 66 height 20
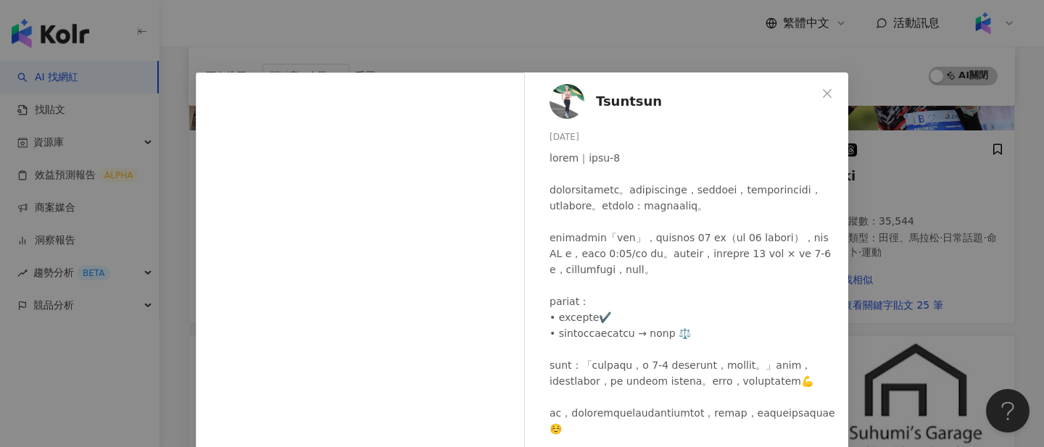
scroll to position [604, 0]
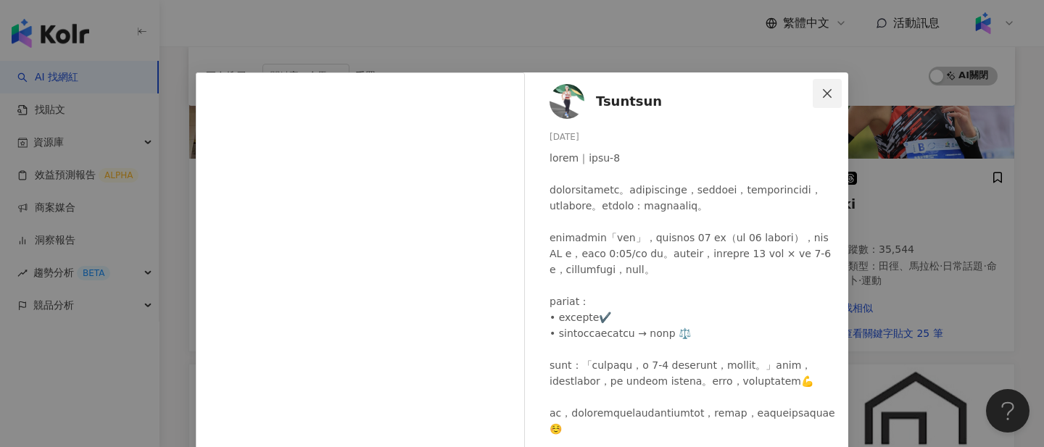
click at [828, 93] on icon "close" at bounding box center [827, 92] width 9 height 9
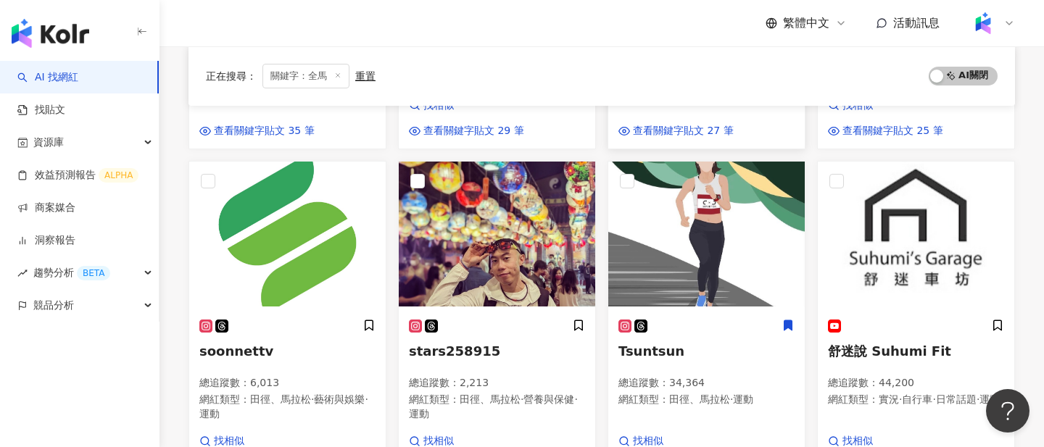
scroll to position [806, 0]
click at [785, 323] on icon at bounding box center [788, 326] width 8 height 10
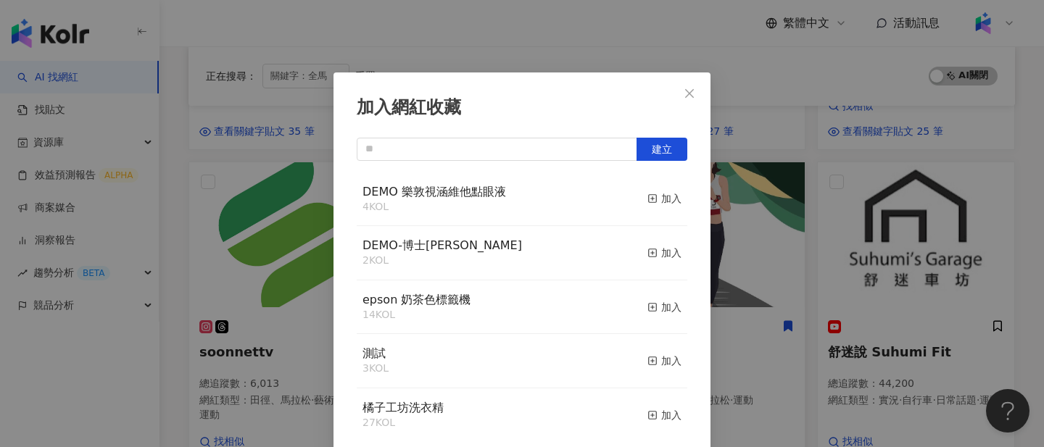
scroll to position [3, 0]
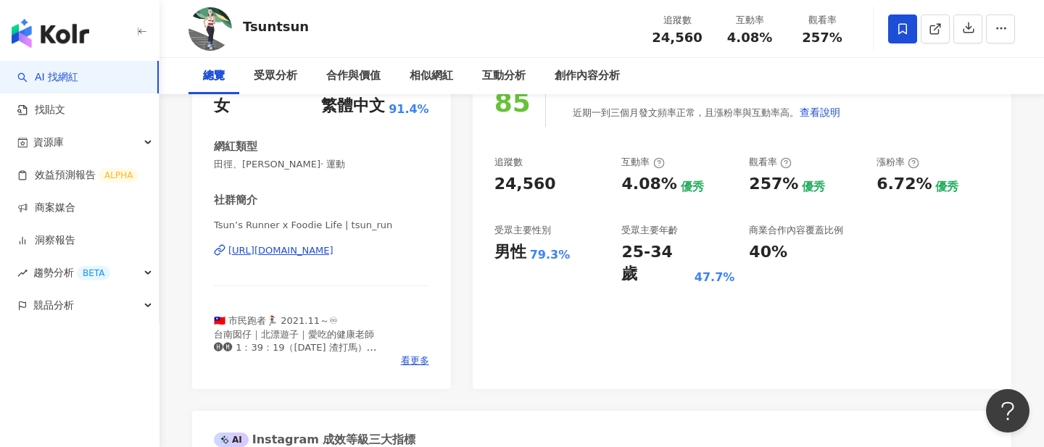
scroll to position [216, 0]
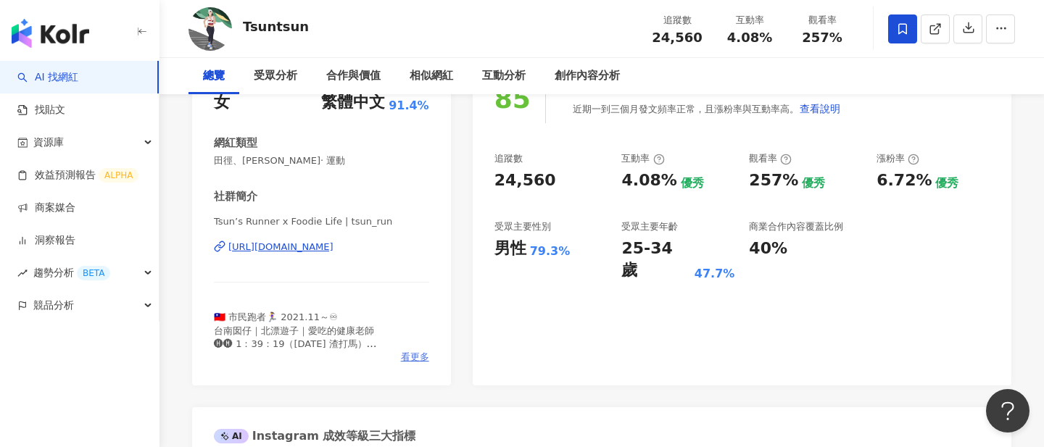
click at [415, 359] on span "看更多" at bounding box center [415, 357] width 28 height 13
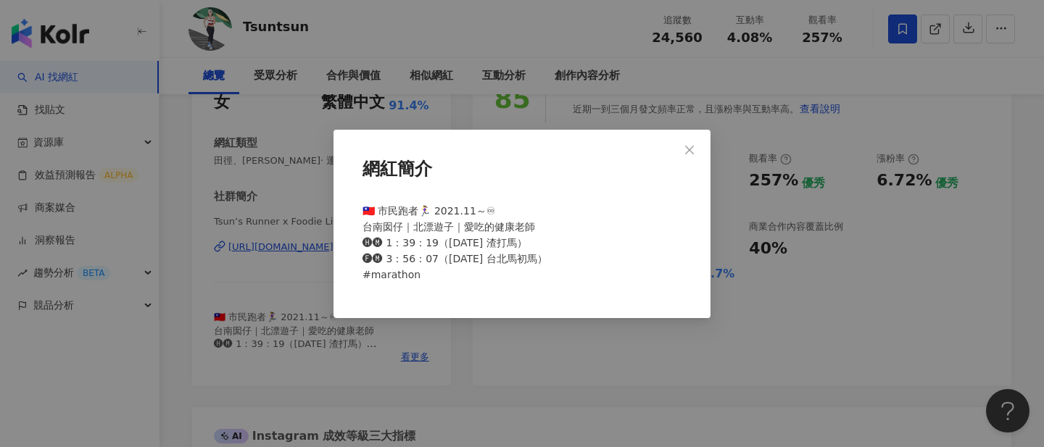
click at [530, 354] on div "網紅簡介 🇹🇼 市民跑者🏃‍♀️ 2021.11～♾ 台南囡仔｜北漂遊子｜愛吃的健康老師 🅗🅜 1：39：19（2024.02.25 渣打馬） 🅕🅜 3：56…" at bounding box center [522, 223] width 1044 height 447
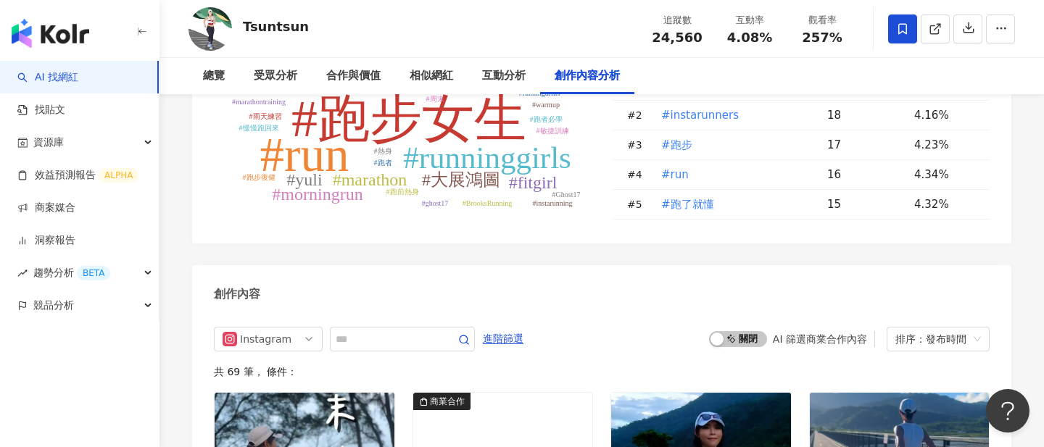
scroll to position [4390, 0]
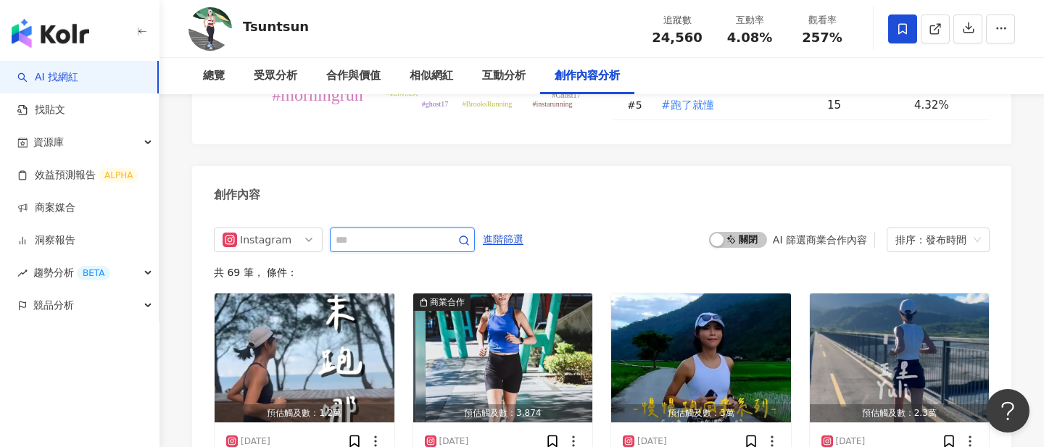
click at [376, 231] on input "text" at bounding box center [386, 239] width 101 height 17
type input "**"
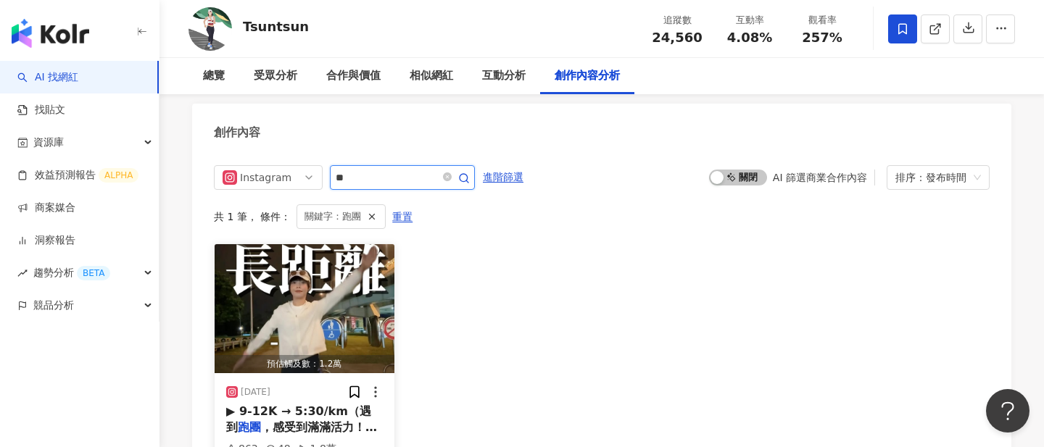
scroll to position [4453, 0]
click at [357, 256] on img "button" at bounding box center [305, 307] width 180 height 129
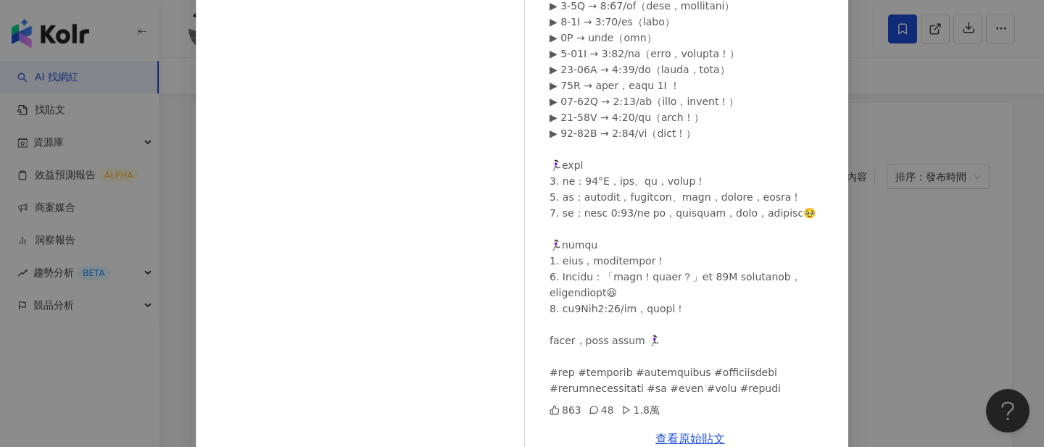
scroll to position [203, 0]
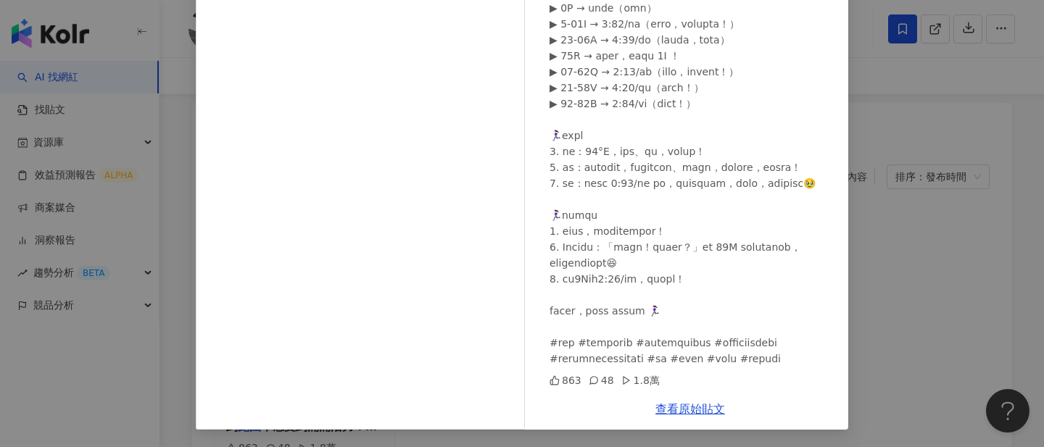
click at [929, 238] on div "Tsuntsun 2025/2/16 863 48 1.8萬 查看原始貼文" at bounding box center [522, 223] width 1044 height 447
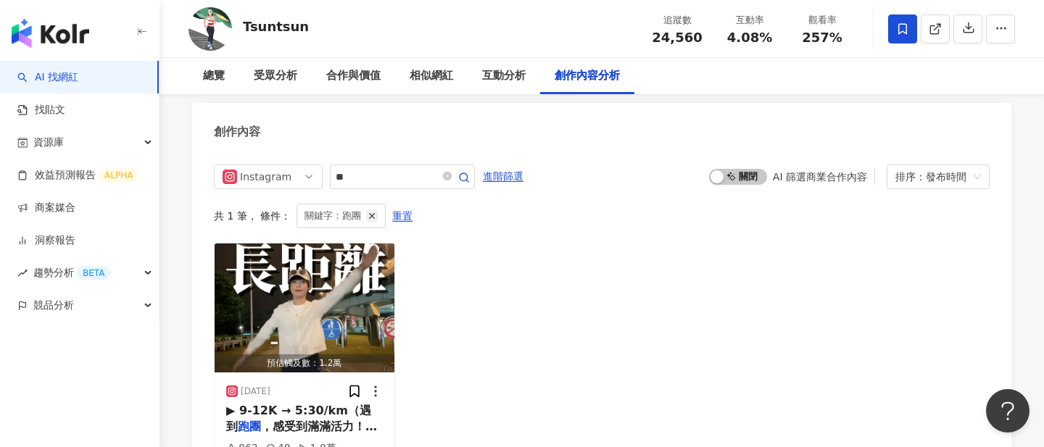
click at [370, 214] on line "button" at bounding box center [372, 216] width 5 height 5
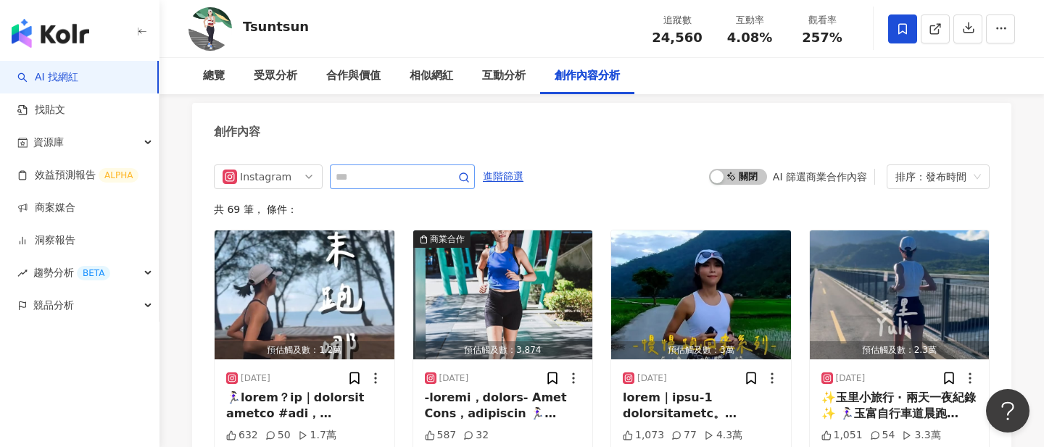
scroll to position [4413, 0]
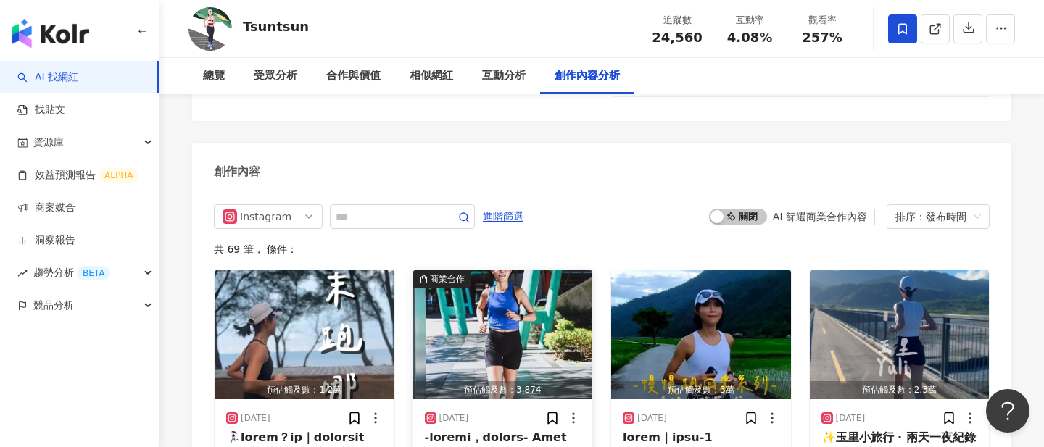
click at [480, 299] on img "button" at bounding box center [503, 334] width 180 height 129
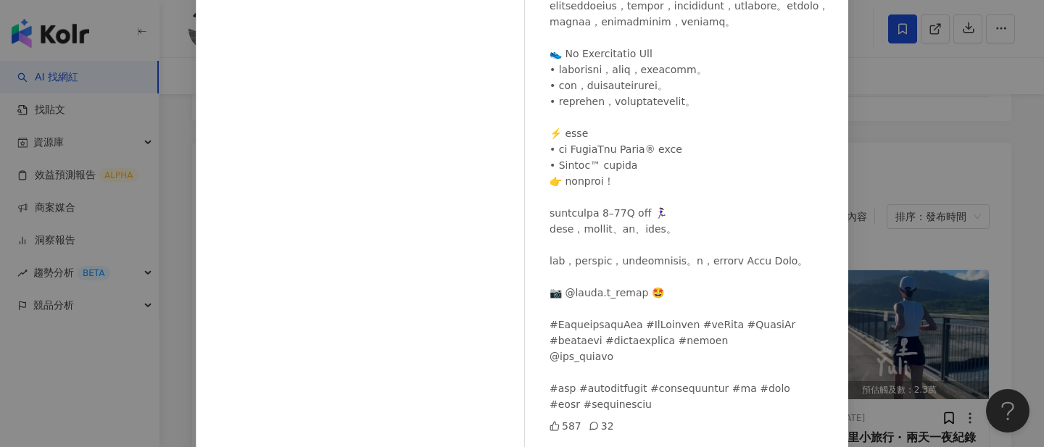
scroll to position [186, 0]
drag, startPoint x: 591, startPoint y: 260, endPoint x: 636, endPoint y: 258, distance: 45.7
click at [638, 258] on div at bounding box center [692, 180] width 287 height 462
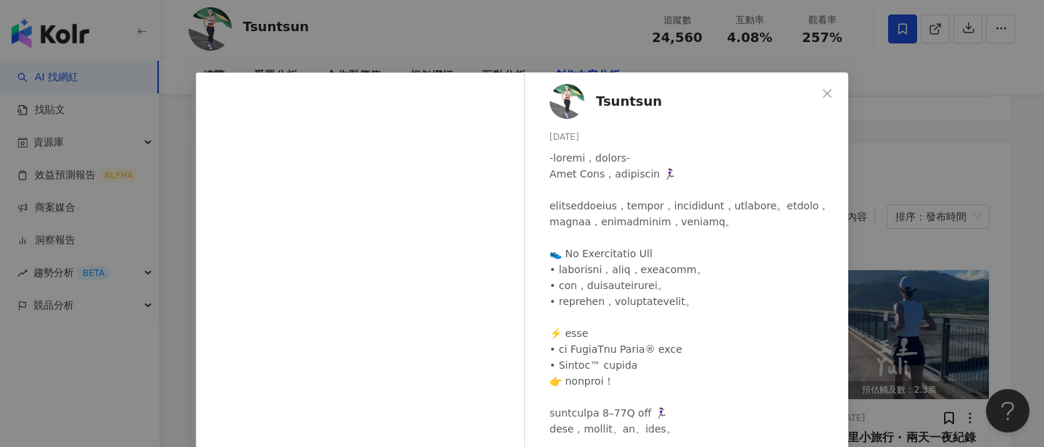
scroll to position [4405, 0]
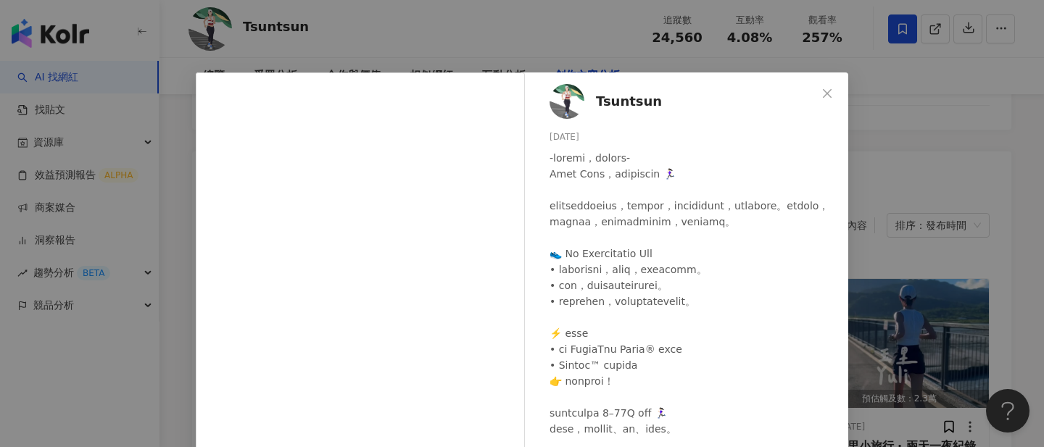
click at [525, 14] on div "Tsuntsun 2025/8/31 587 32 查看原始貼文" at bounding box center [522, 223] width 1044 height 447
click at [396, 35] on div "Tsuntsun 2025/8/31 587 32 查看原始貼文" at bounding box center [522, 223] width 1044 height 447
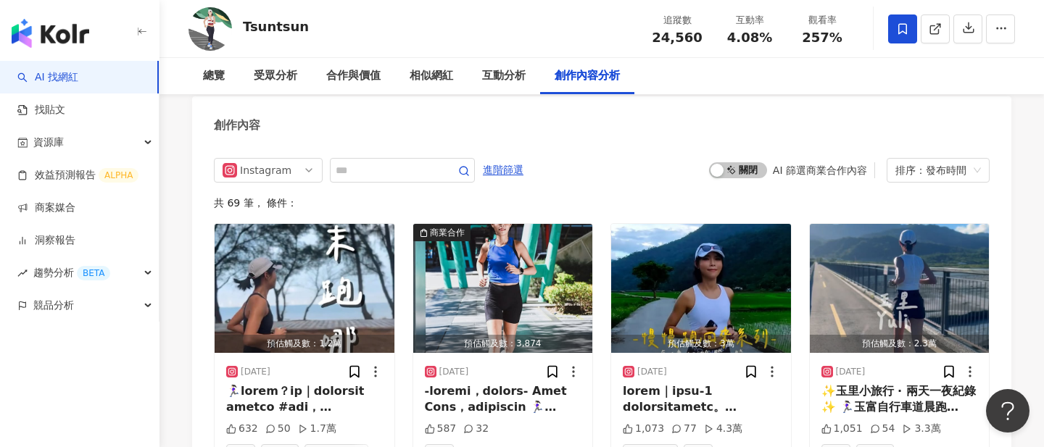
scroll to position [4461, 0]
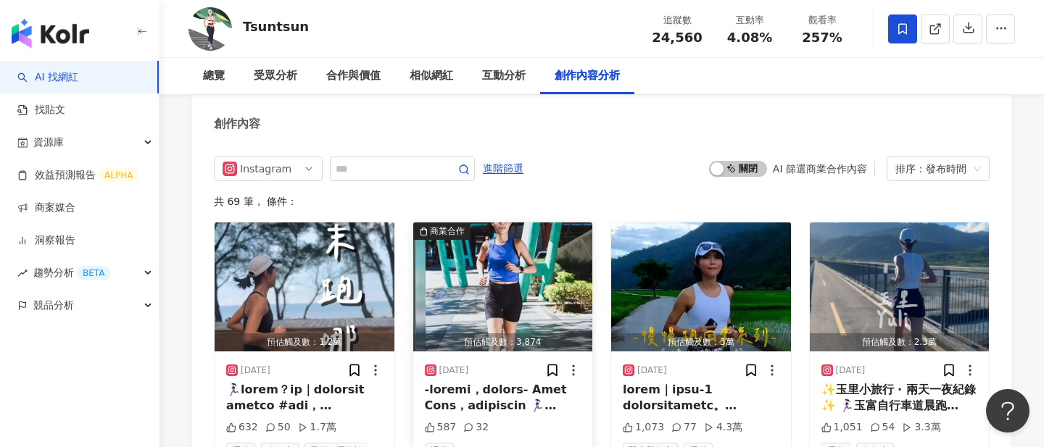
click at [501, 233] on img "button" at bounding box center [503, 286] width 180 height 129
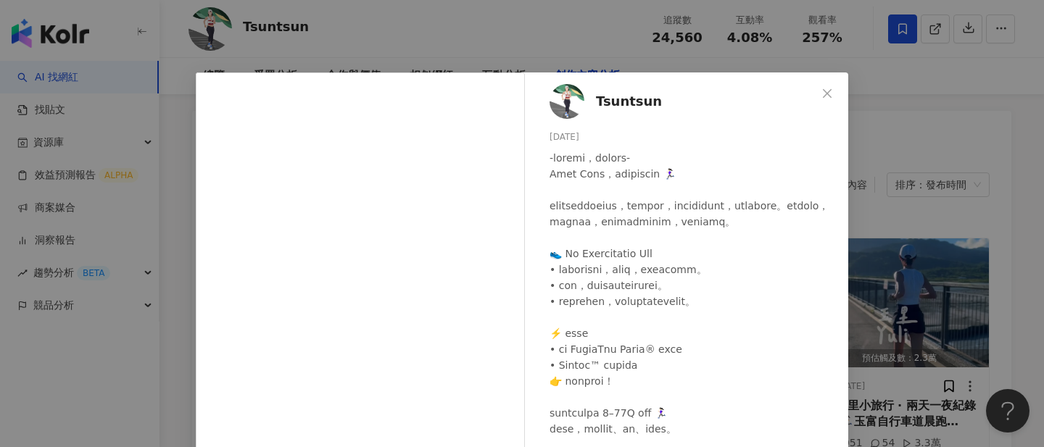
scroll to position [24, 0]
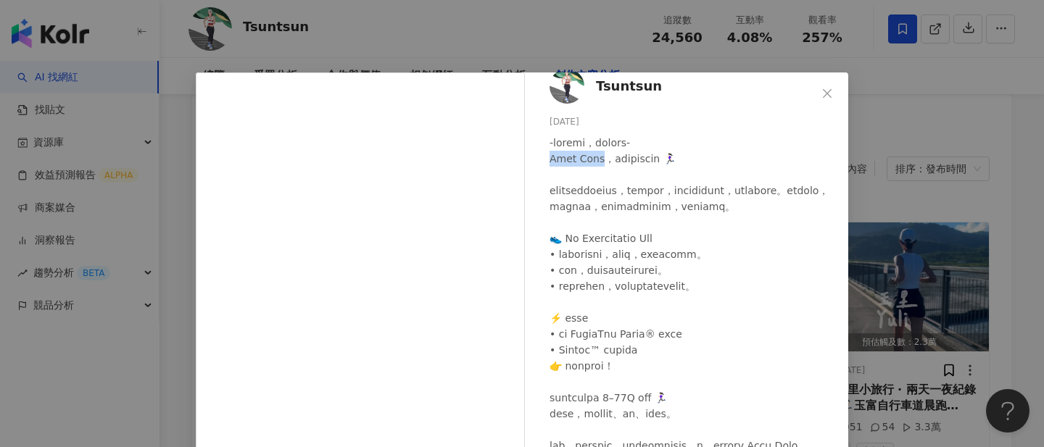
drag, startPoint x: 551, startPoint y: 149, endPoint x: 597, endPoint y: 149, distance: 46.4
click at [597, 149] on div at bounding box center [692, 366] width 287 height 462
click at [559, 150] on div at bounding box center [692, 366] width 287 height 462
drag, startPoint x: 580, startPoint y: 150, endPoint x: 612, endPoint y: 151, distance: 31.9
click at [612, 151] on div at bounding box center [692, 366] width 287 height 462
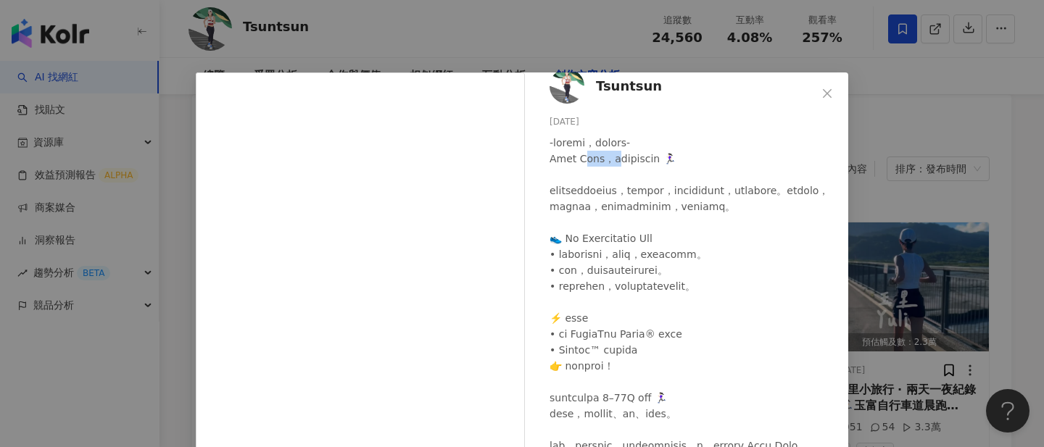
click at [612, 151] on div at bounding box center [692, 366] width 287 height 462
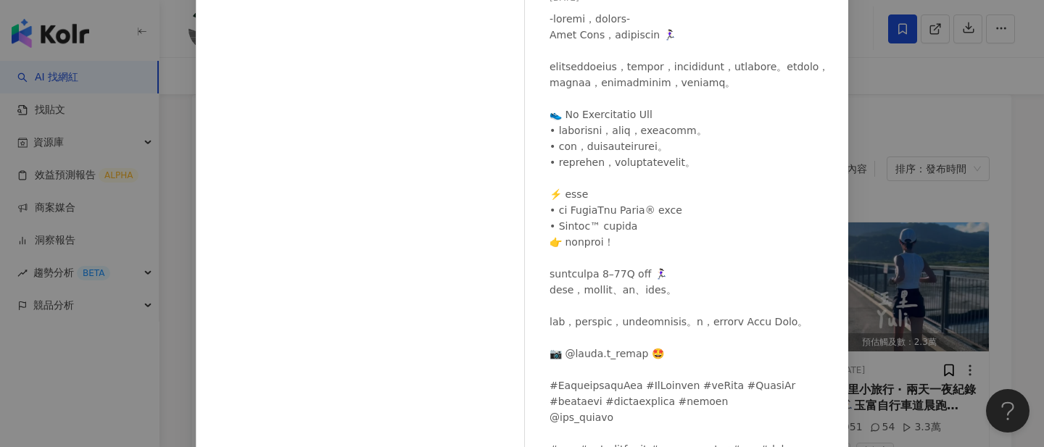
scroll to position [0, 0]
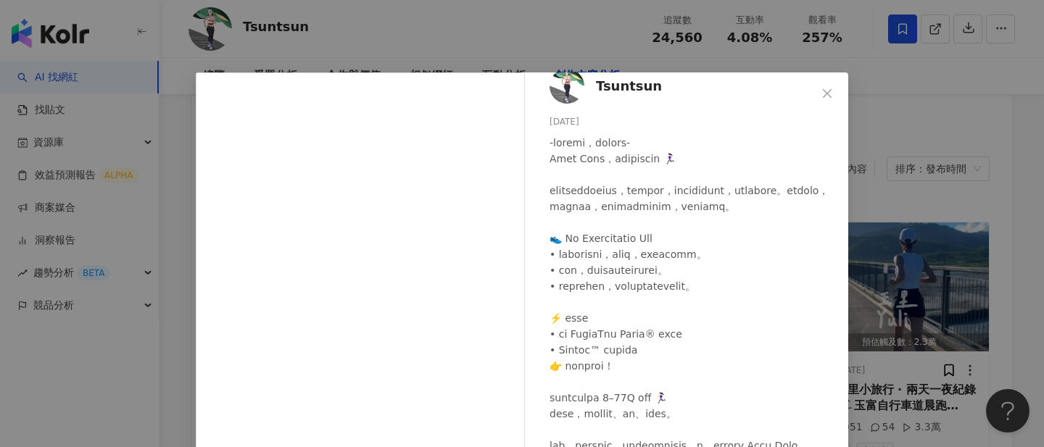
click at [909, 253] on div "Tsuntsun 2025/8/31 587 32 查看原始貼文" at bounding box center [522, 223] width 1044 height 447
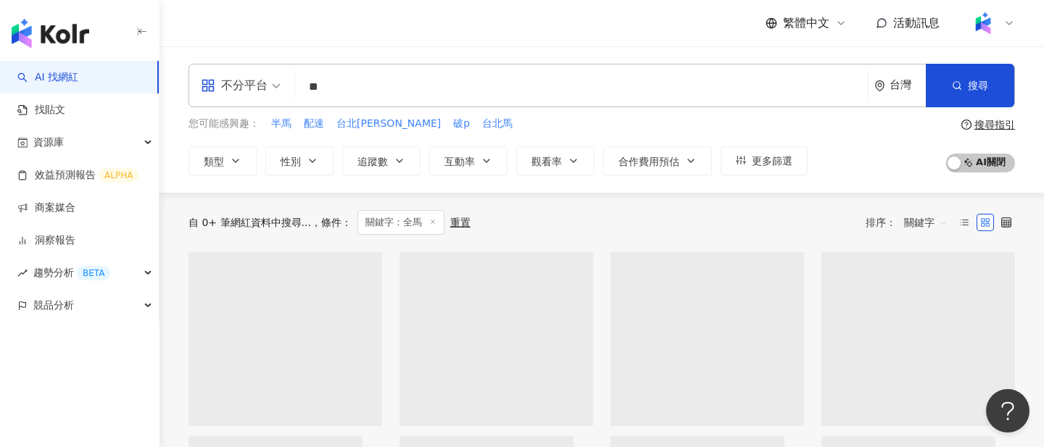
click at [596, 83] on input "**" at bounding box center [581, 87] width 561 height 28
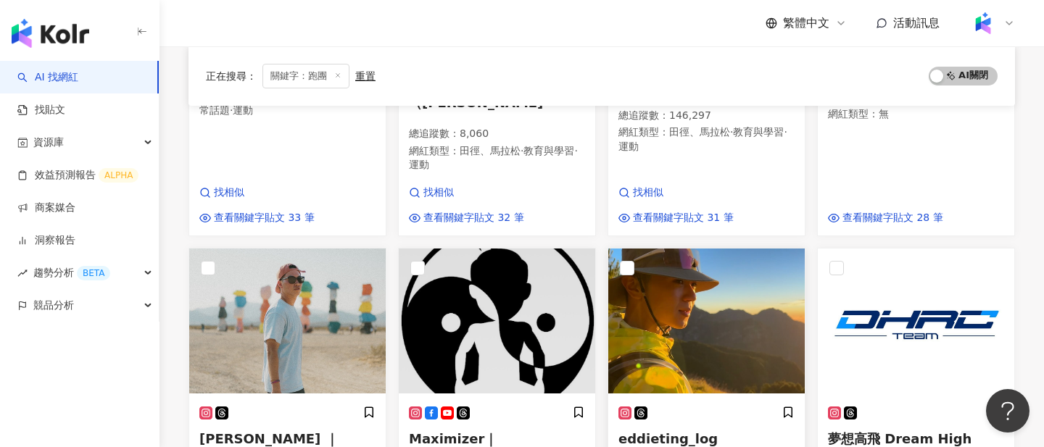
scroll to position [803, 0]
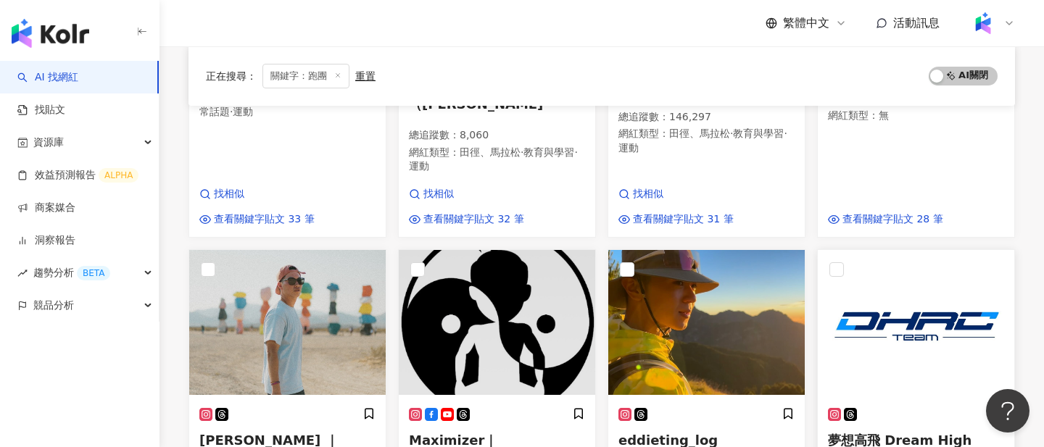
type input "**"
click at [939, 250] on img at bounding box center [915, 322] width 196 height 145
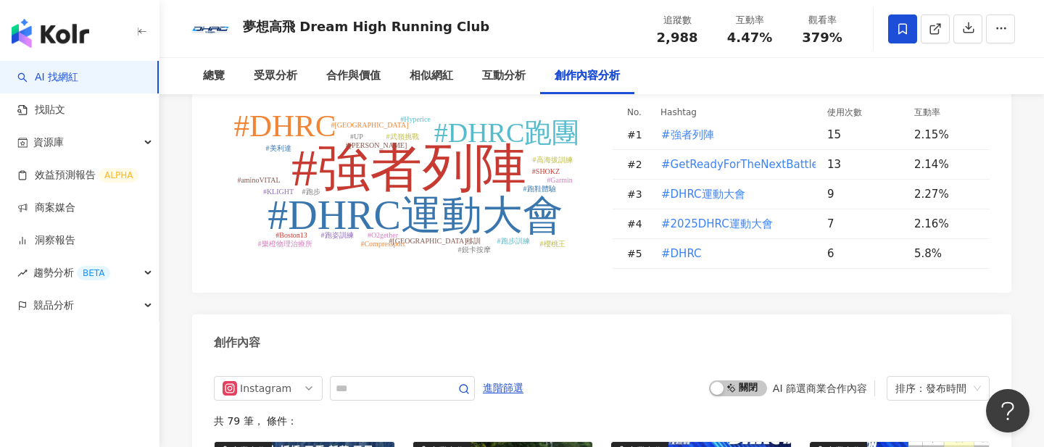
scroll to position [4479, 0]
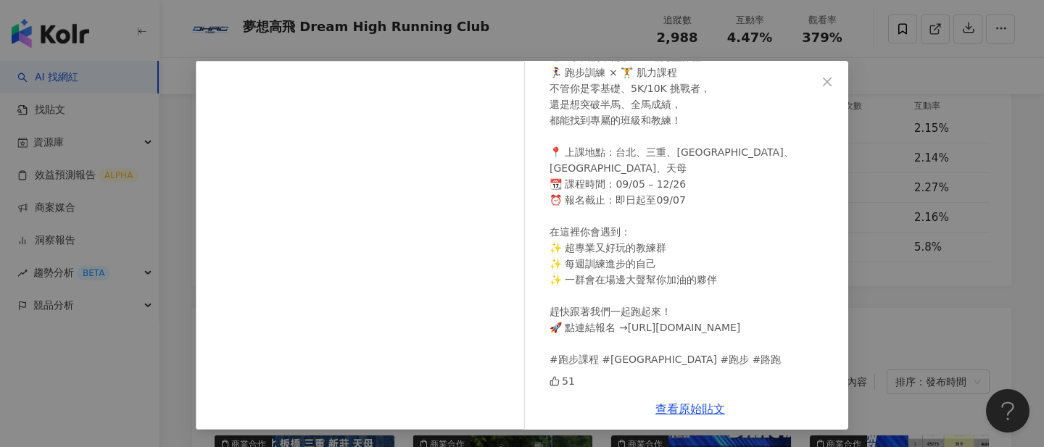
scroll to position [192, 0]
click at [846, 128] on div "夢想高飛 Dream High Running Club 2025/8/26 📢 2025 S3 DHRC 夢想高飛跑團熱烈招生中❤️‍🔥 想開始跑步，卻不知…" at bounding box center [690, 225] width 316 height 328
click at [897, 110] on div "夢想高飛 Dream High Running Club 2025/8/26 📢 2025 S3 DHRC 夢想高飛跑團熱烈招生中❤️‍🔥 想開始跑步，卻不知…" at bounding box center [522, 223] width 1044 height 447
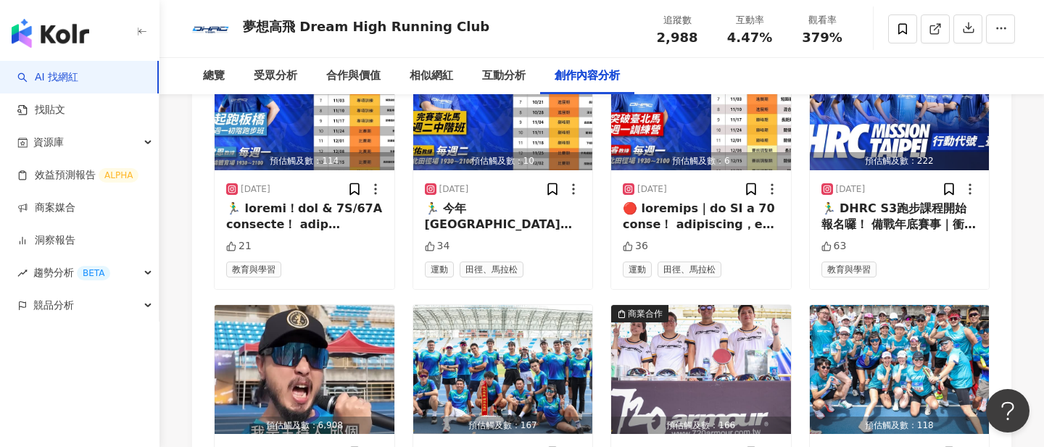
scroll to position [5102, 0]
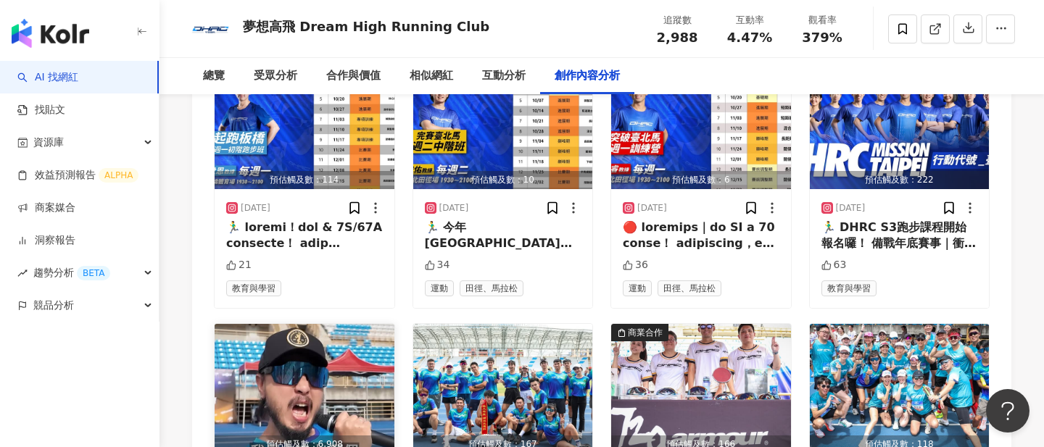
click at [376, 324] on img "button" at bounding box center [305, 388] width 180 height 129
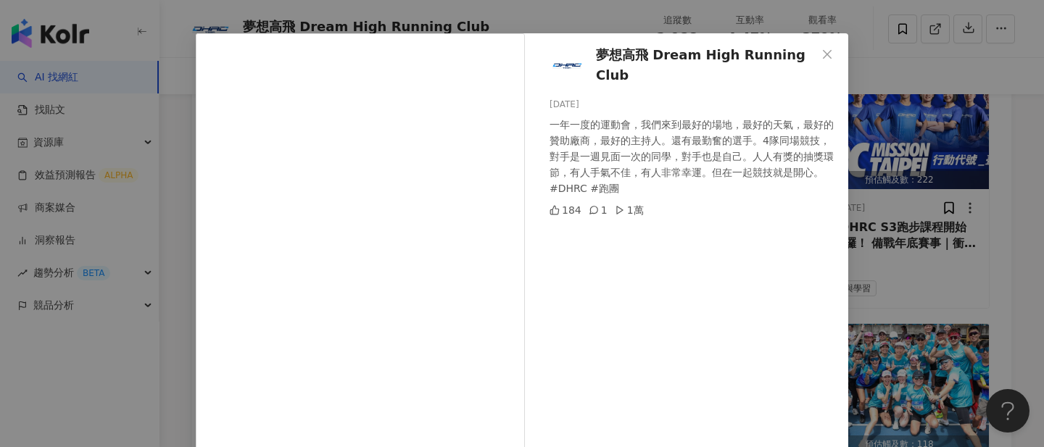
scroll to position [11, 0]
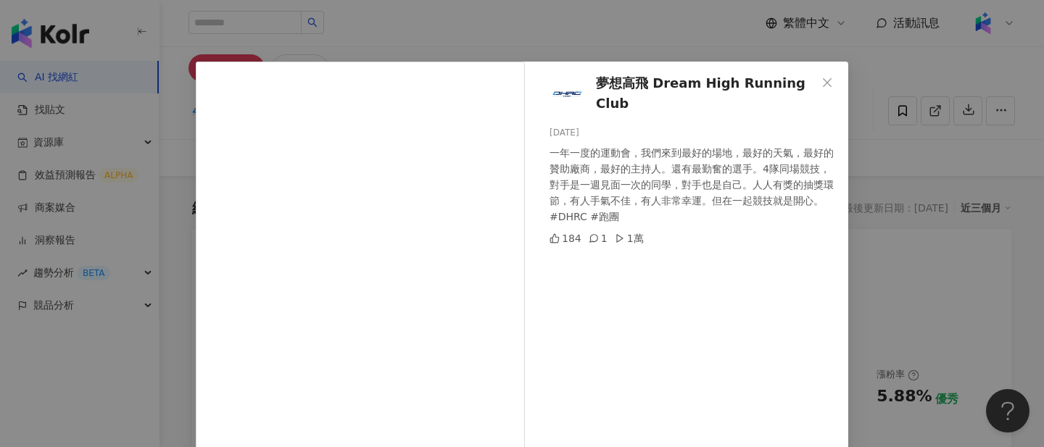
click at [873, 171] on div "夢想高飛 Dream High Running Club 2025/8/11 一年一度的運動會，我們來到最好的場地，最好的天氣，最好的贊助廠商，最好的主持人。…" at bounding box center [522, 223] width 1044 height 447
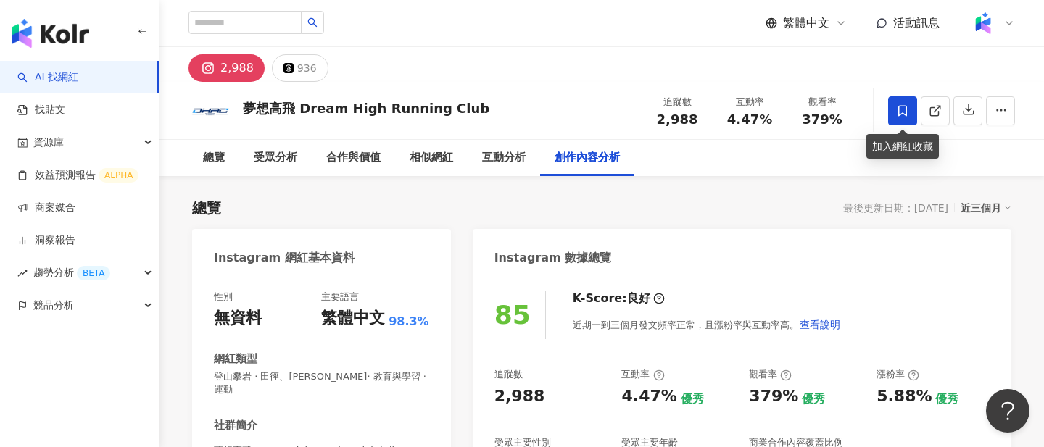
click at [900, 107] on icon at bounding box center [902, 110] width 13 height 13
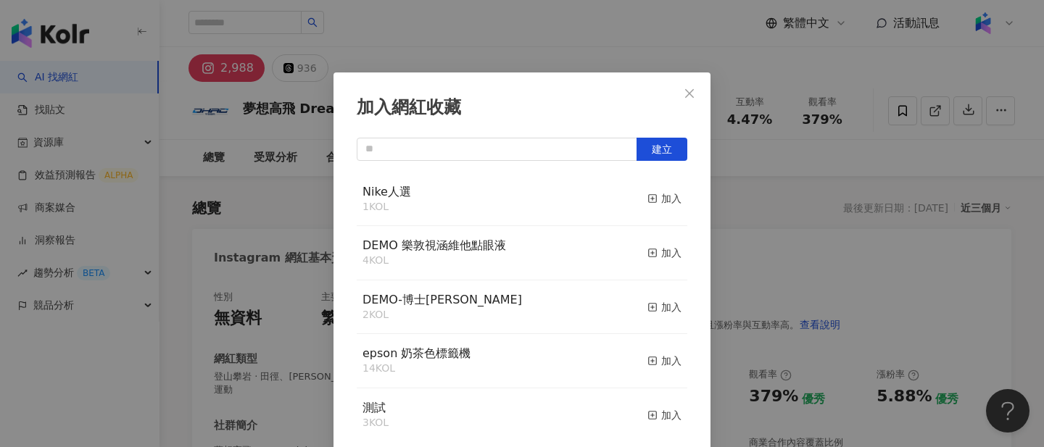
scroll to position [3, 0]
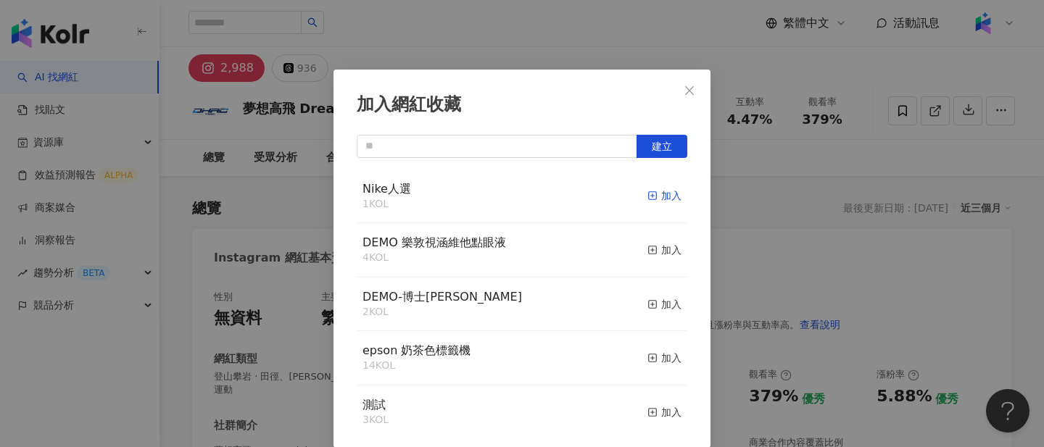
click at [666, 193] on div "加入" at bounding box center [664, 196] width 34 height 16
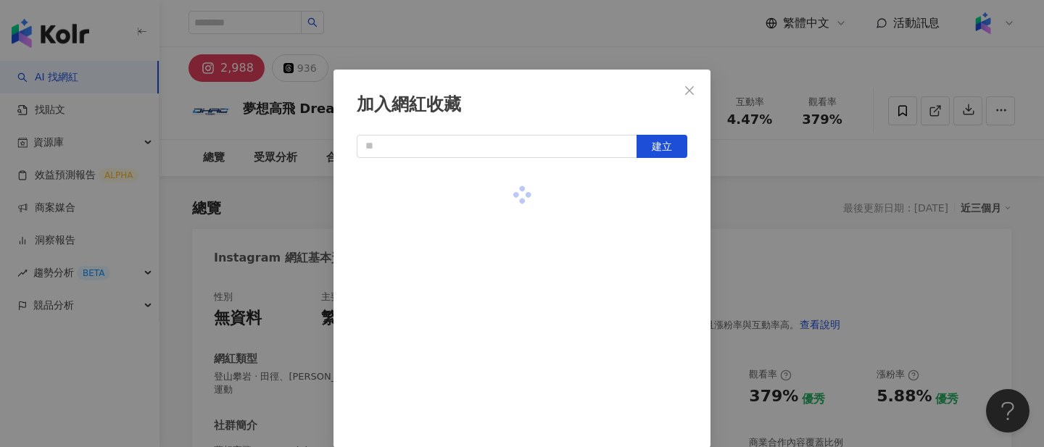
click at [766, 197] on div "加入網紅收藏 建立" at bounding box center [522, 223] width 1044 height 447
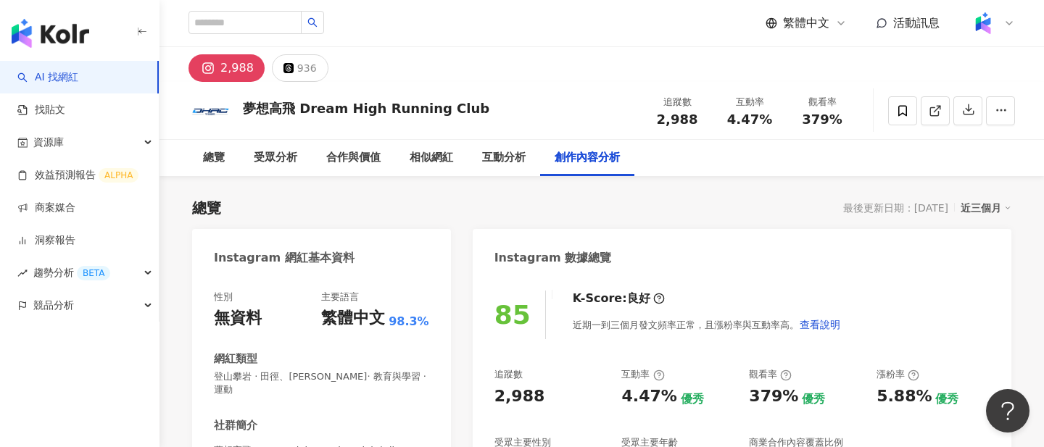
scroll to position [0, 0]
